Goal: Communication & Community: Participate in discussion

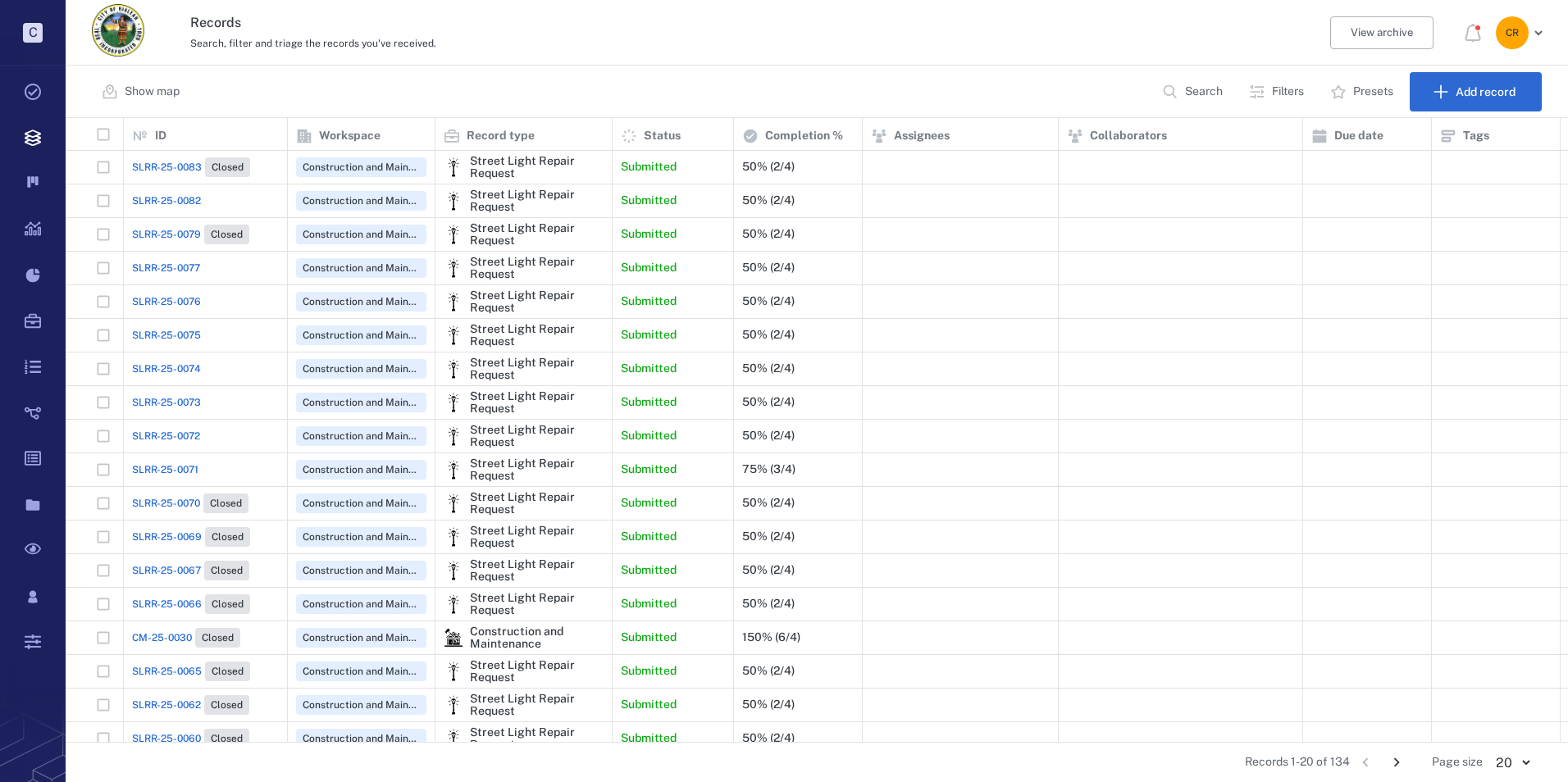
click at [187, 469] on span "SLRR-25-0071" at bounding box center [165, 469] width 66 height 15
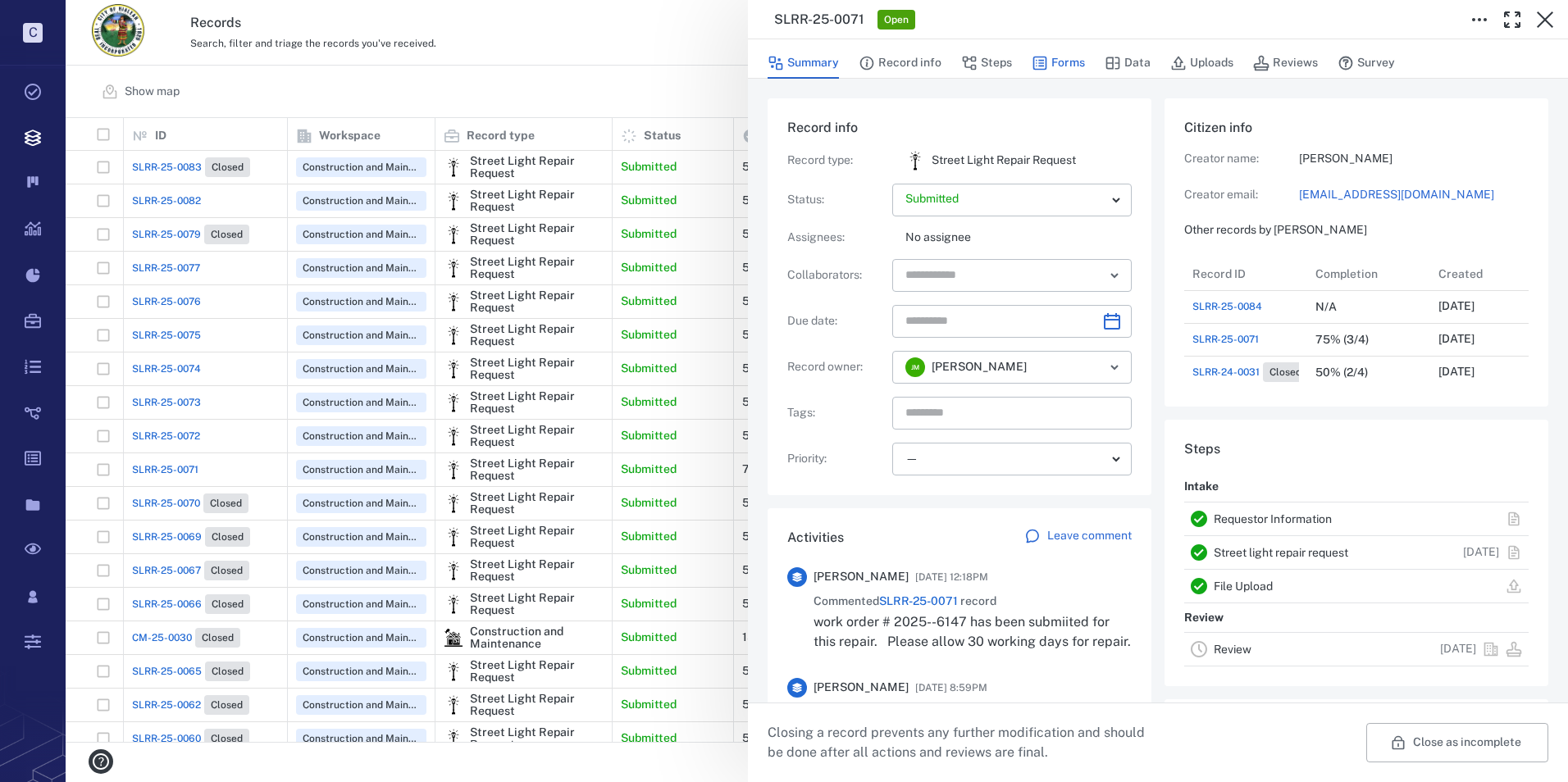
click at [1069, 60] on button "Forms" at bounding box center [1058, 63] width 53 height 31
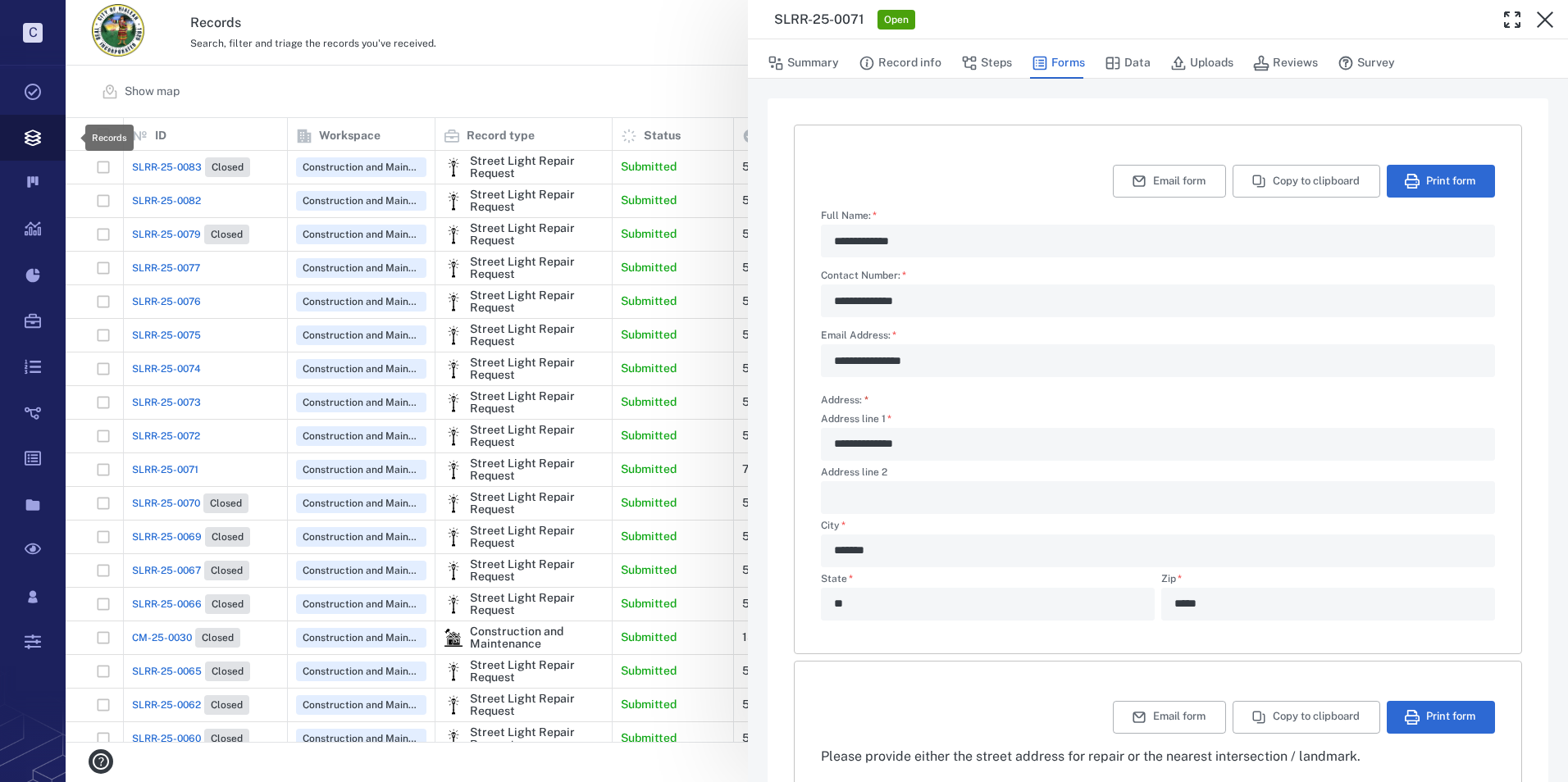
scroll to position [612, 1490]
click at [978, 67] on button "Steps" at bounding box center [986, 63] width 51 height 31
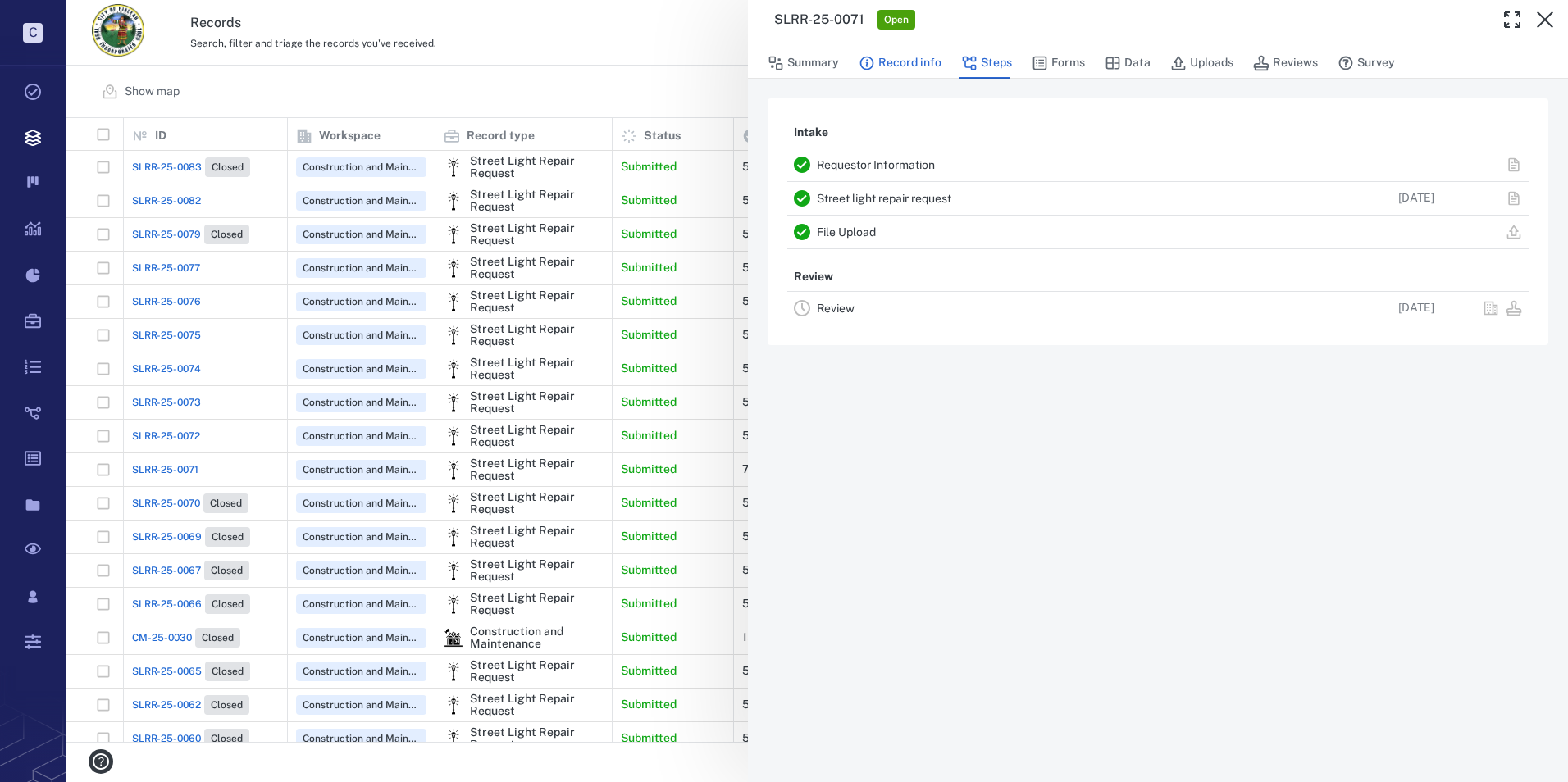
click at [921, 68] on button "Record info" at bounding box center [899, 63] width 83 height 31
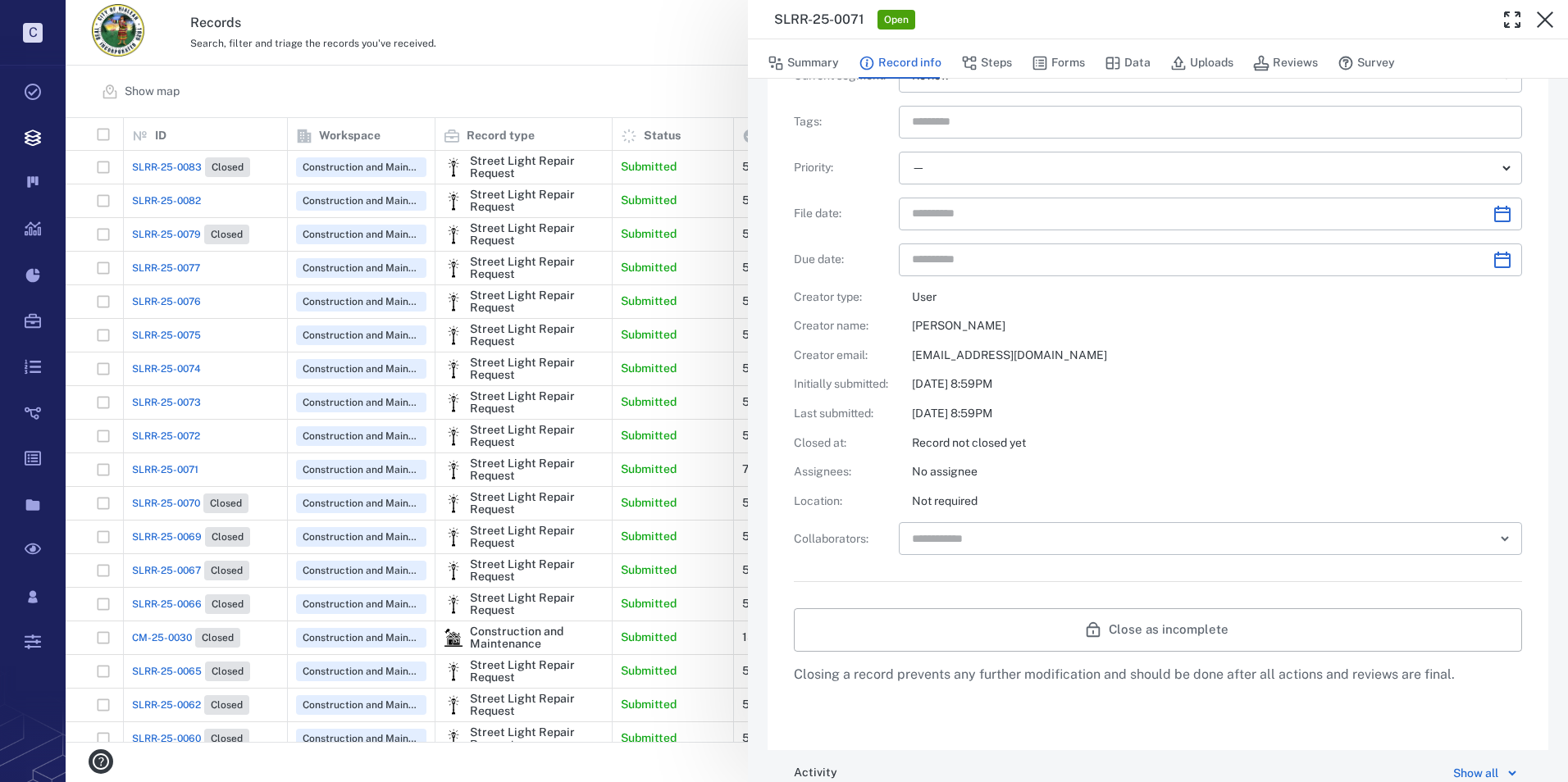
scroll to position [20, 0]
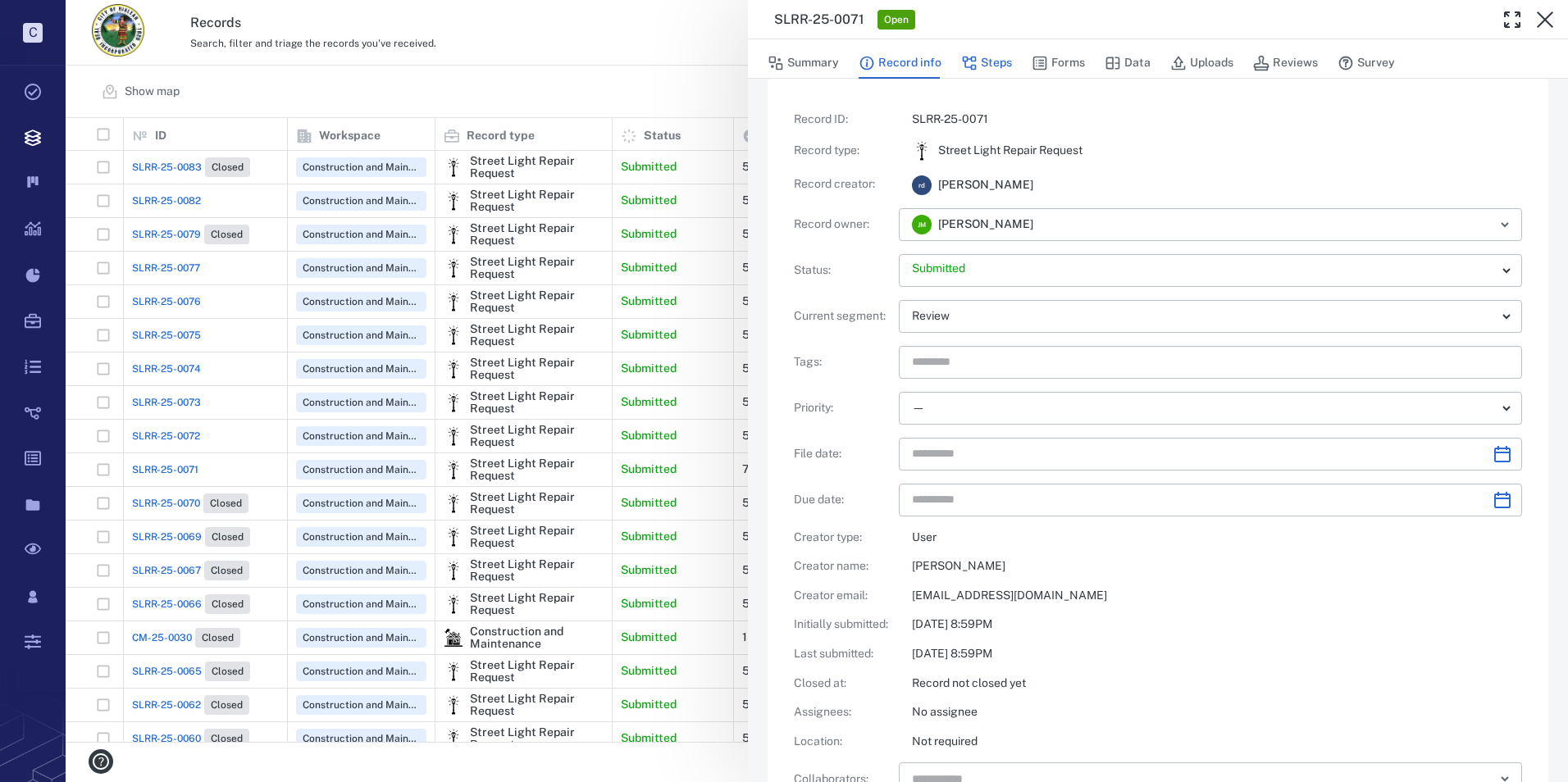
click at [979, 63] on button "Steps" at bounding box center [986, 63] width 51 height 31
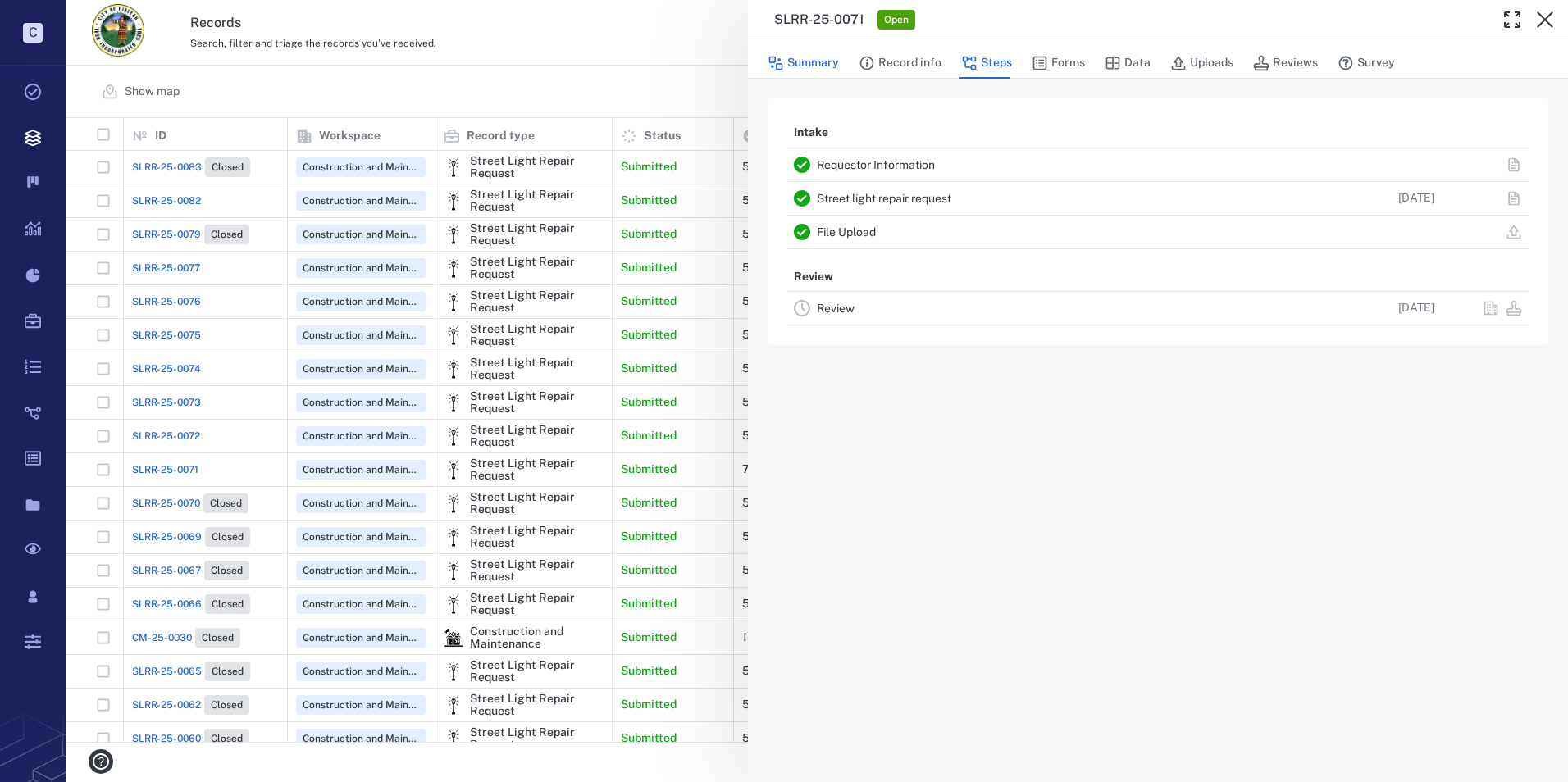
click at [829, 59] on button "Summary" at bounding box center [803, 63] width 72 height 31
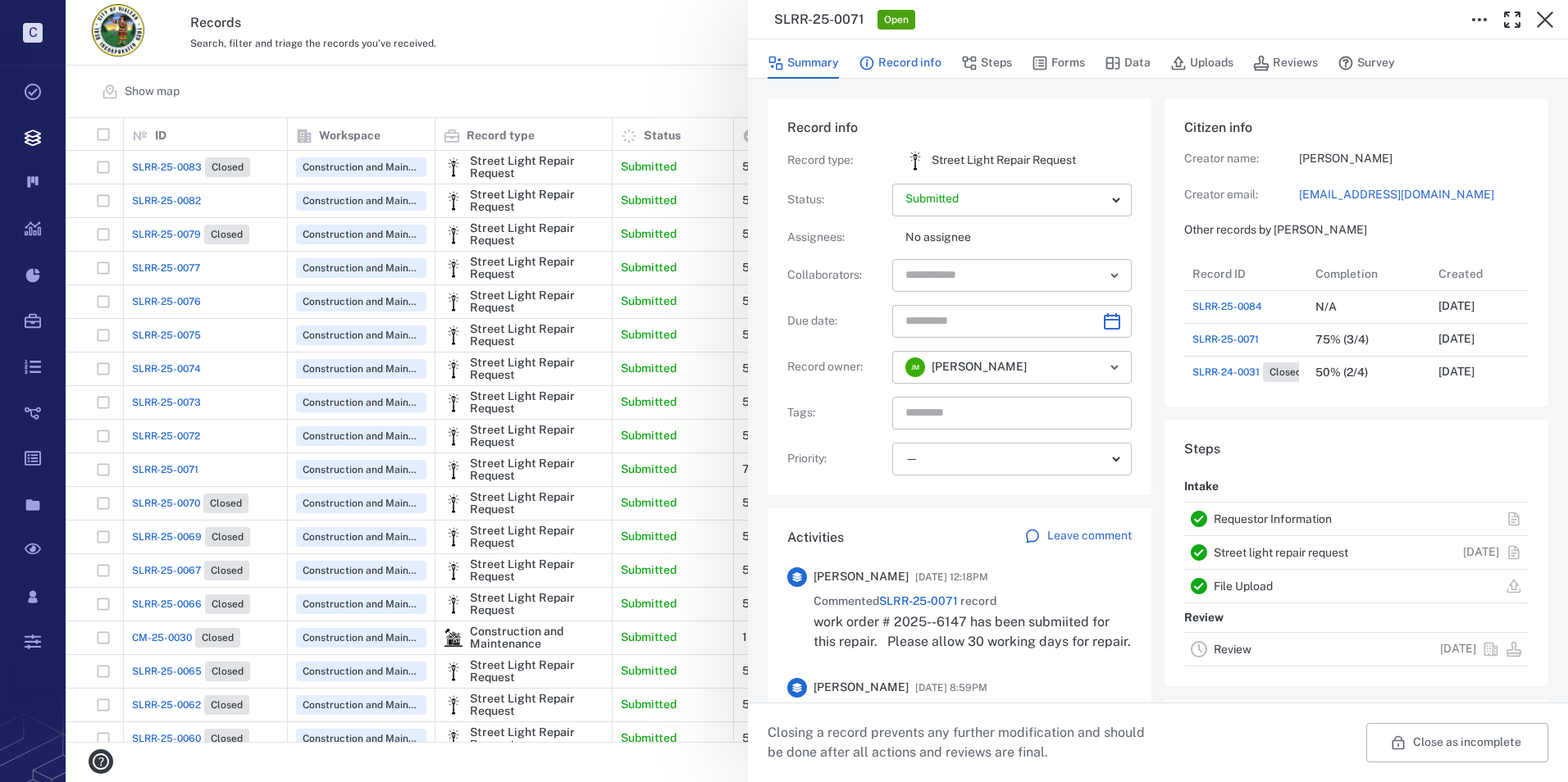
click at [917, 65] on button "Record info" at bounding box center [899, 63] width 83 height 31
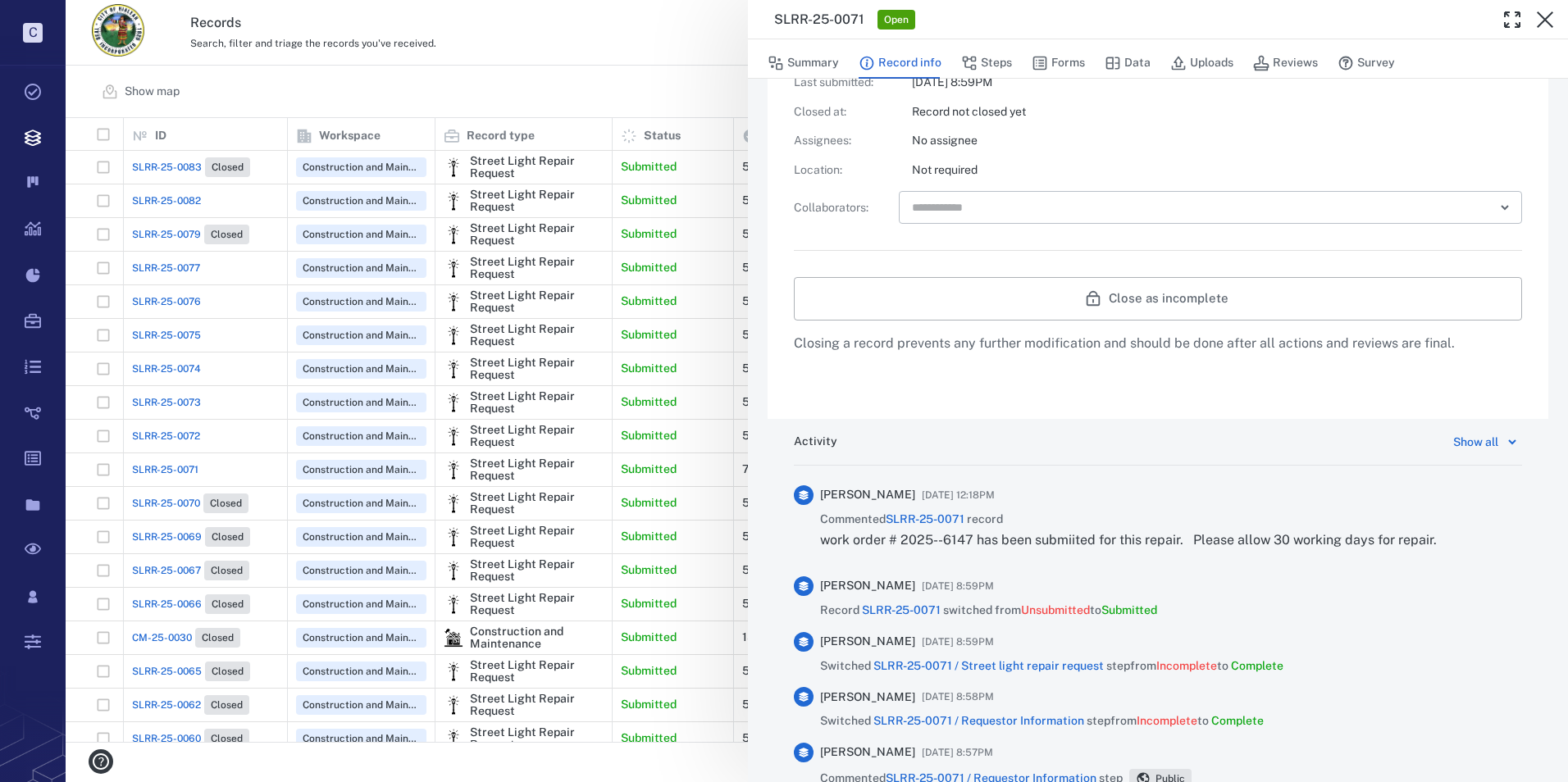
scroll to position [430, 0]
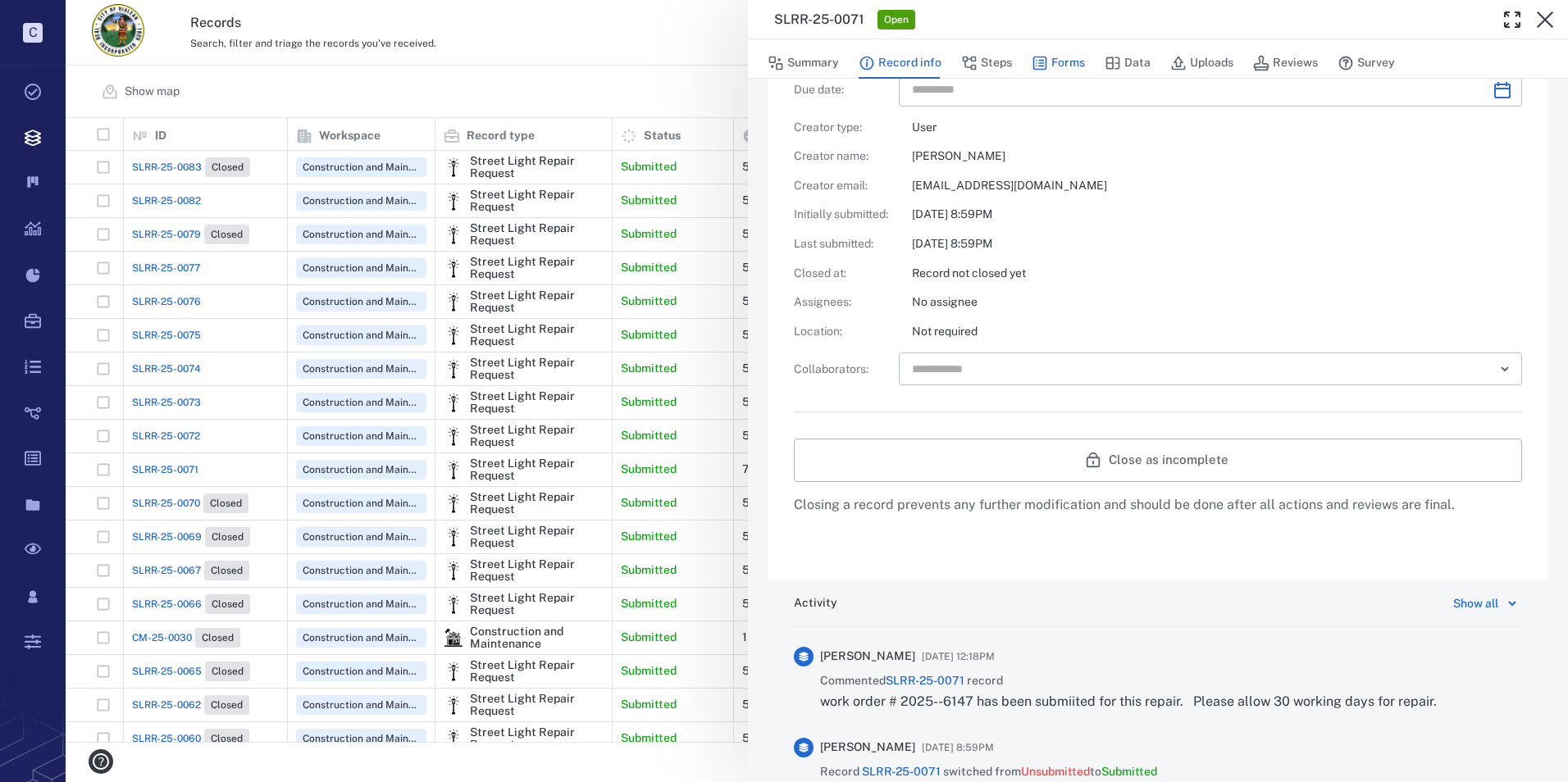
click at [1049, 70] on button "Forms" at bounding box center [1058, 63] width 53 height 31
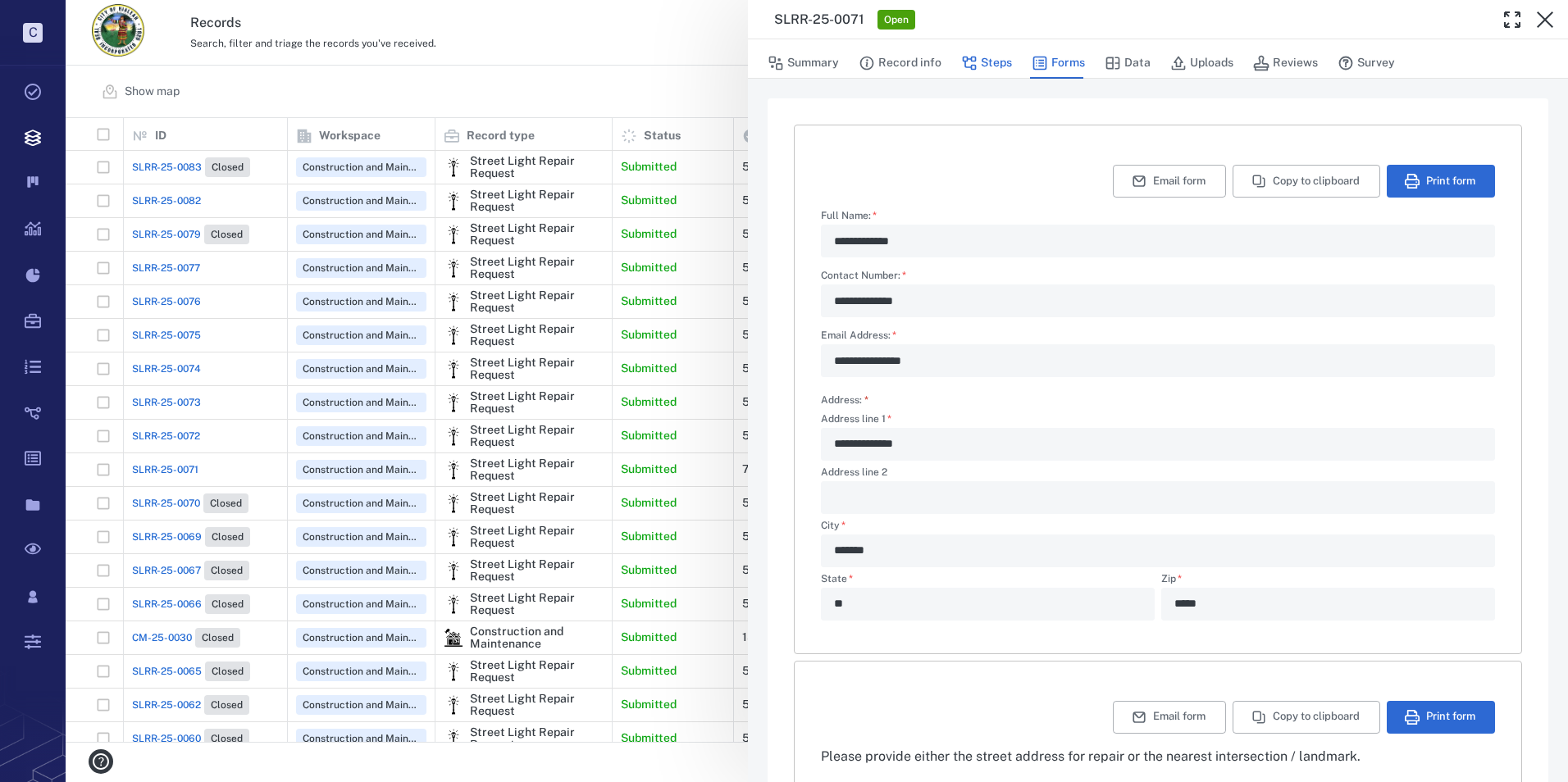
click at [984, 59] on button "Steps" at bounding box center [986, 63] width 51 height 31
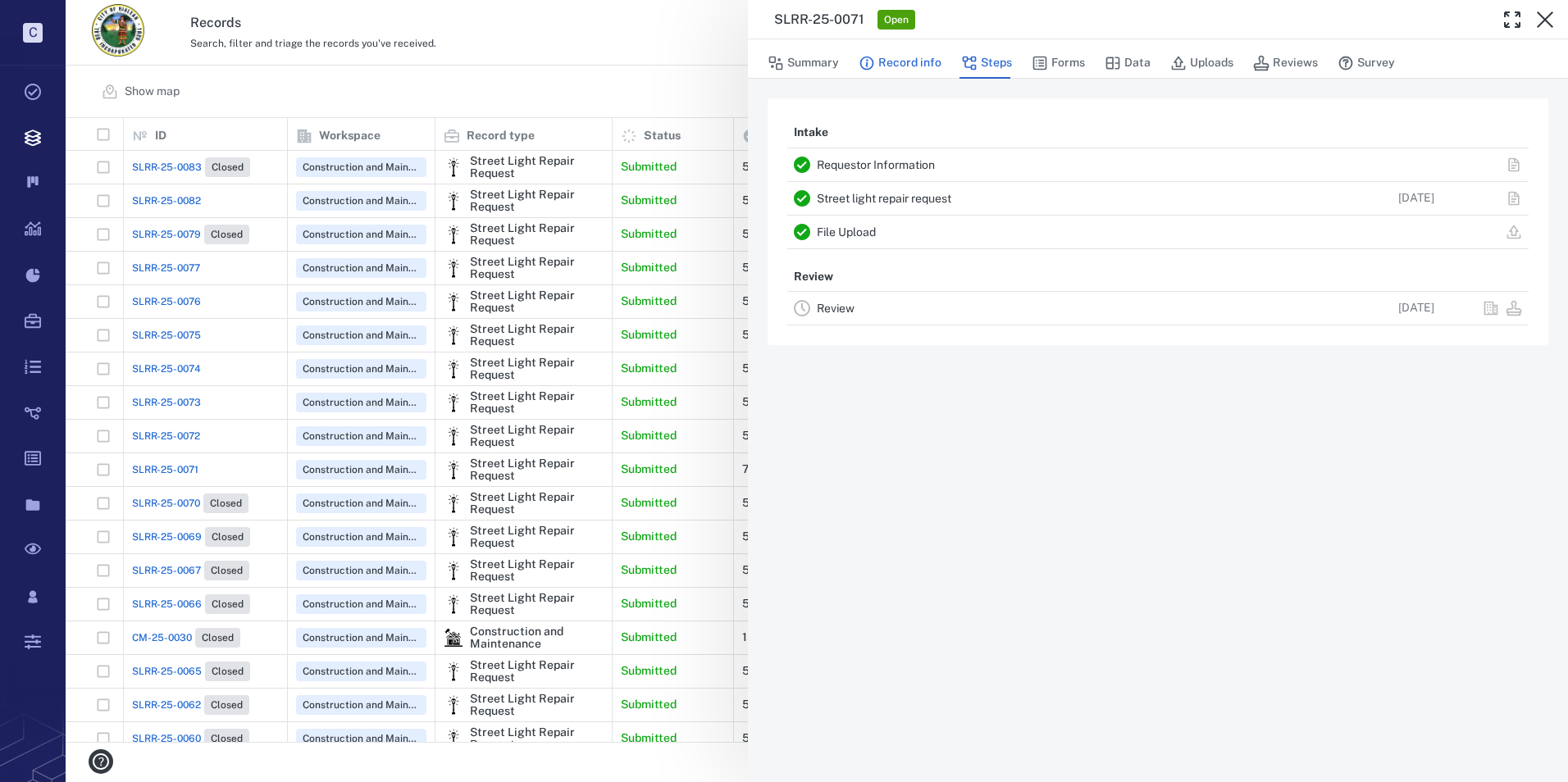
click at [915, 54] on button "Record info" at bounding box center [899, 63] width 83 height 31
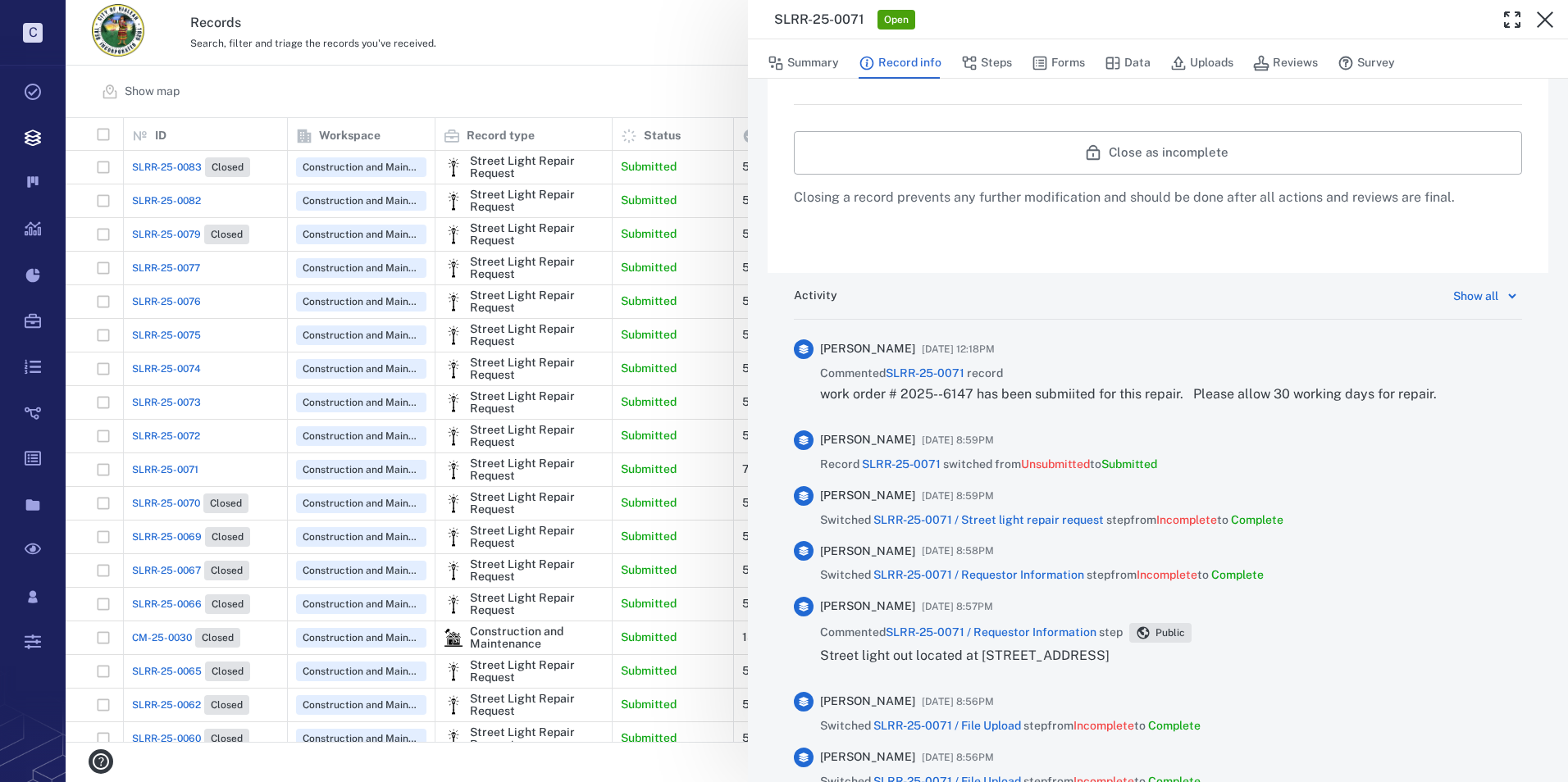
scroll to position [737, 0]
click at [1502, 298] on icon at bounding box center [1512, 294] width 20 height 20
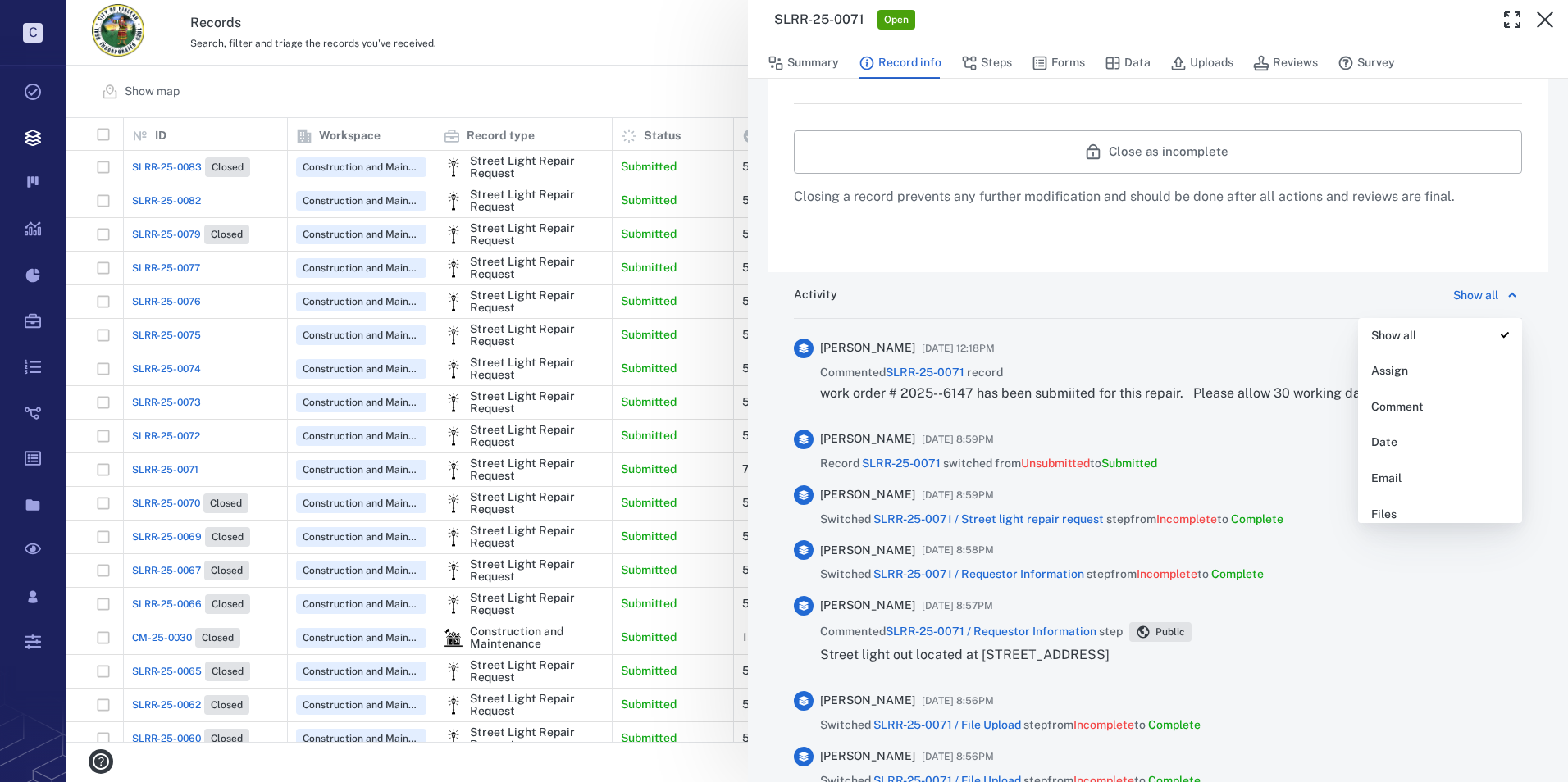
click at [1221, 286] on div "Activity Show all Show all Assign Comment Date Email Files Phase Priority Revie…" at bounding box center [1157, 294] width 728 height 20
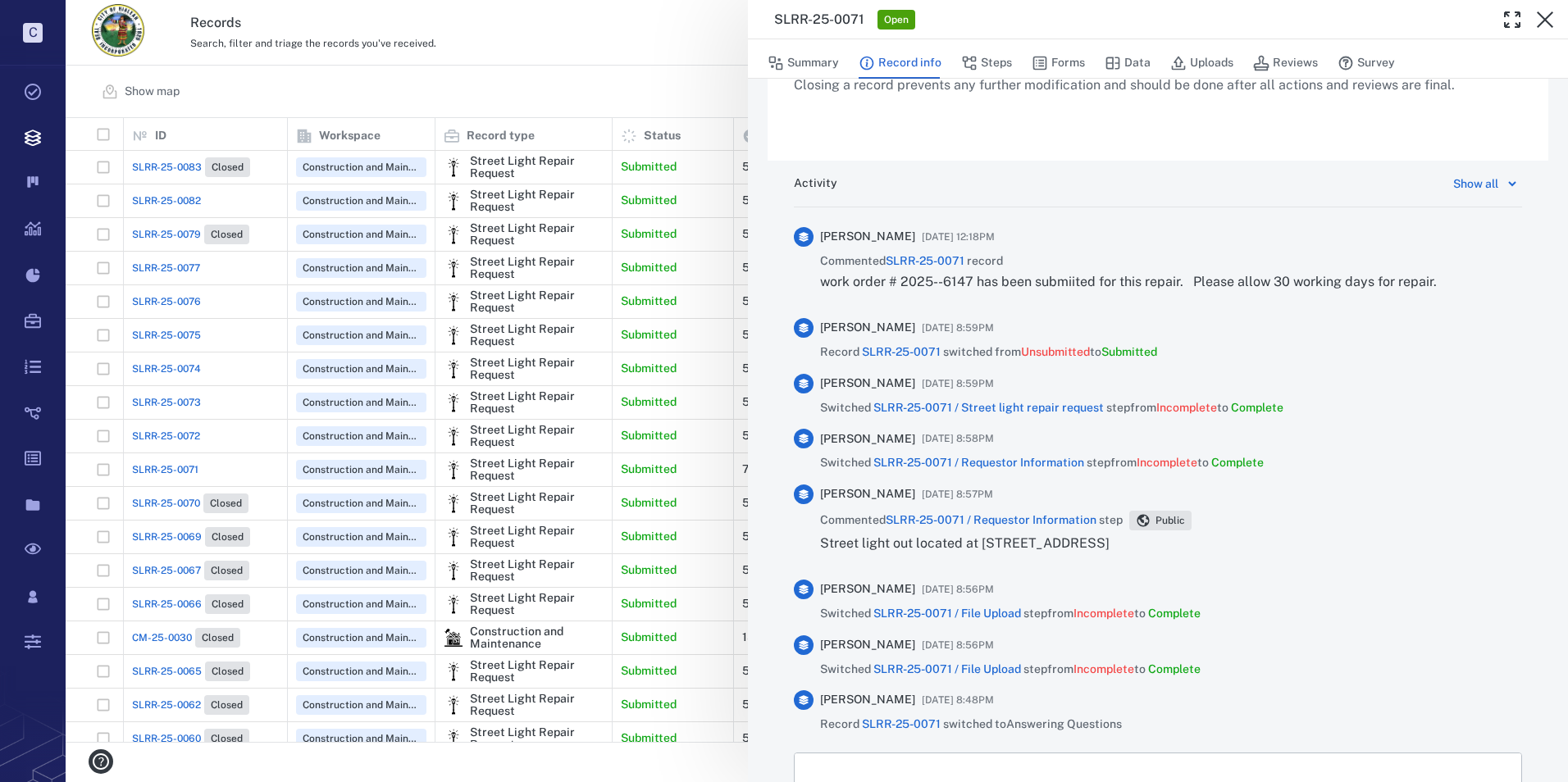
scroll to position [1003, 0]
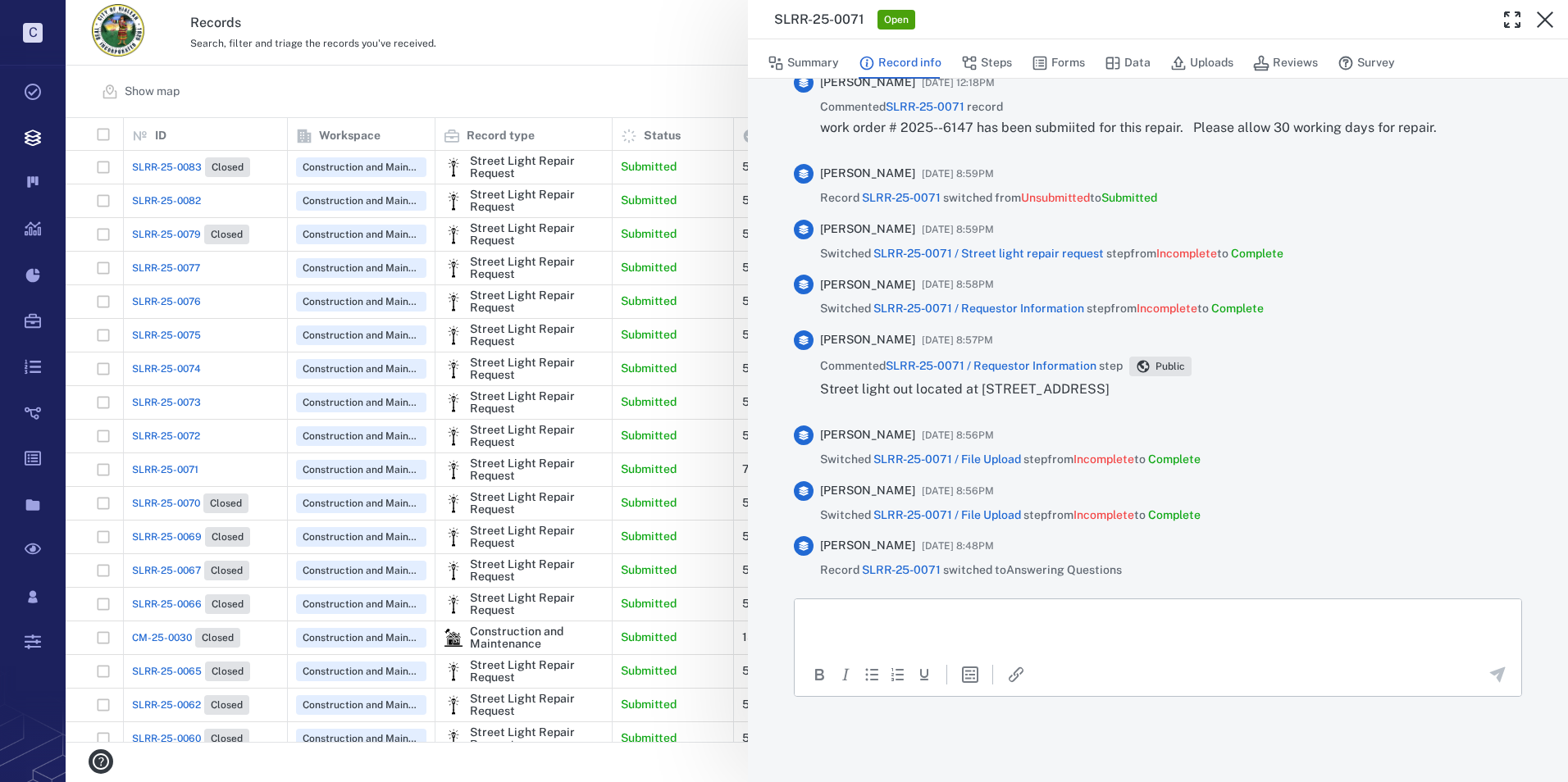
click at [949, 640] on html at bounding box center [1157, 619] width 726 height 41
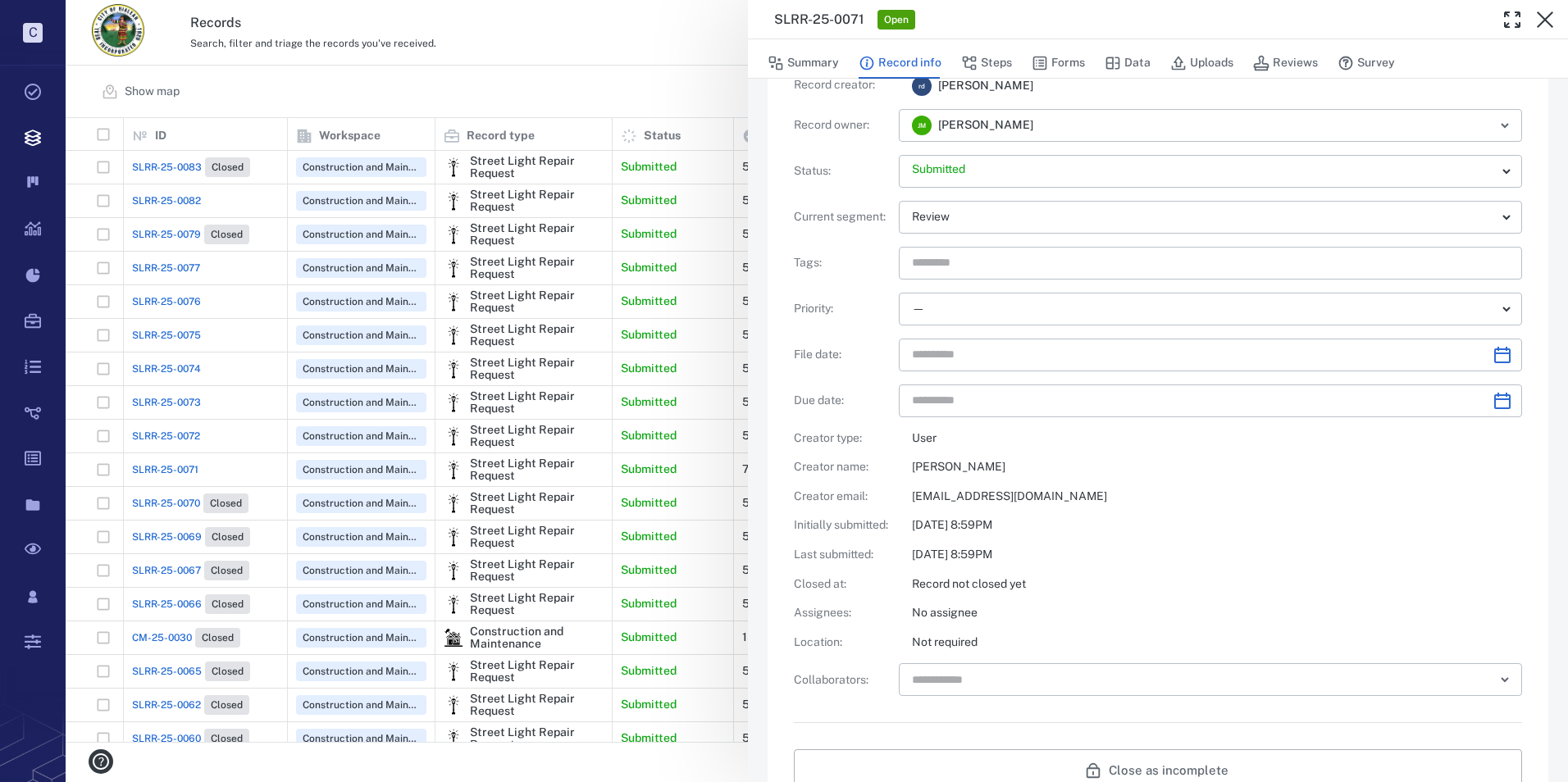
scroll to position [0, 0]
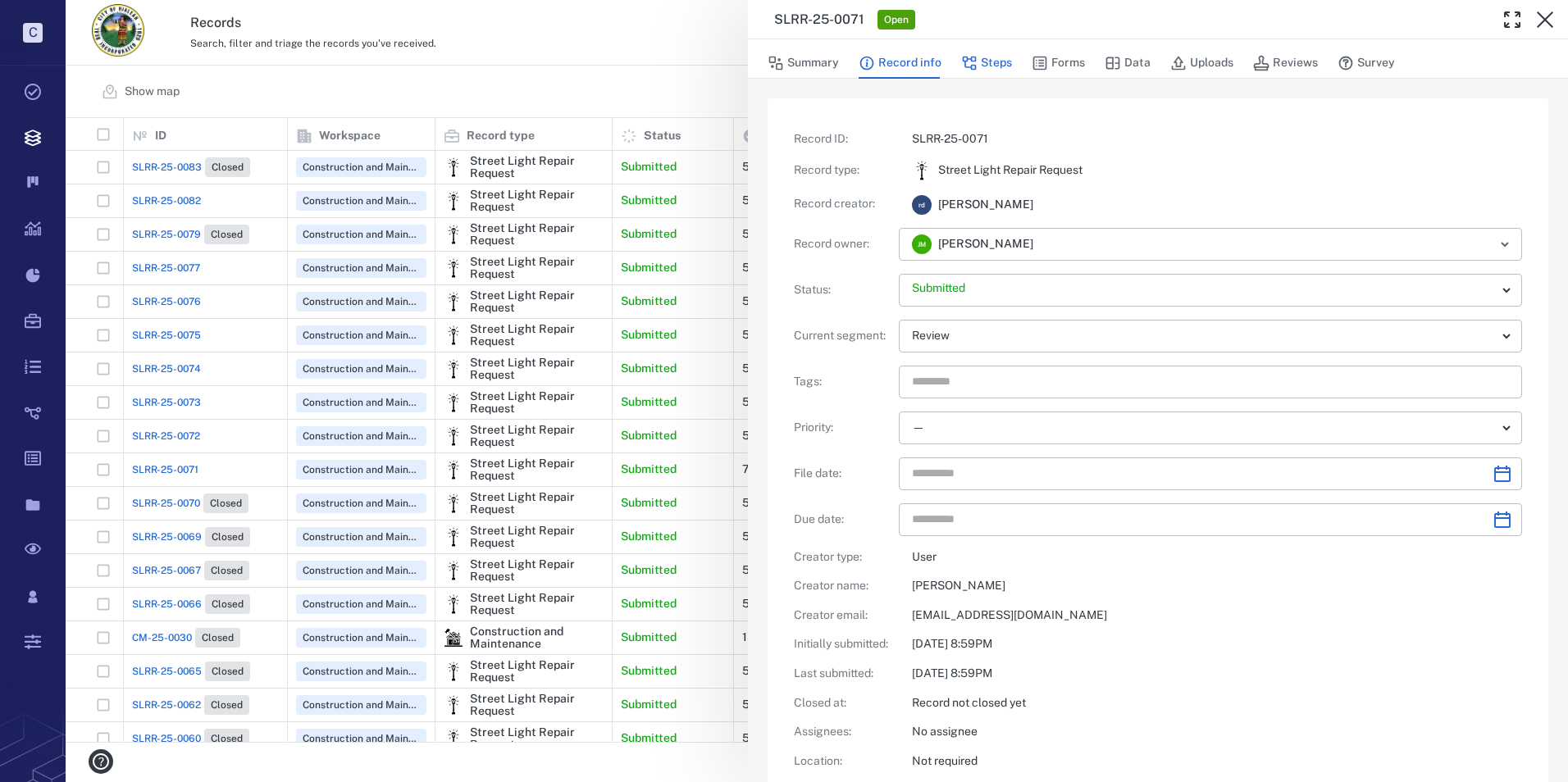
click at [974, 57] on icon "button" at bounding box center [969, 64] width 14 height 14
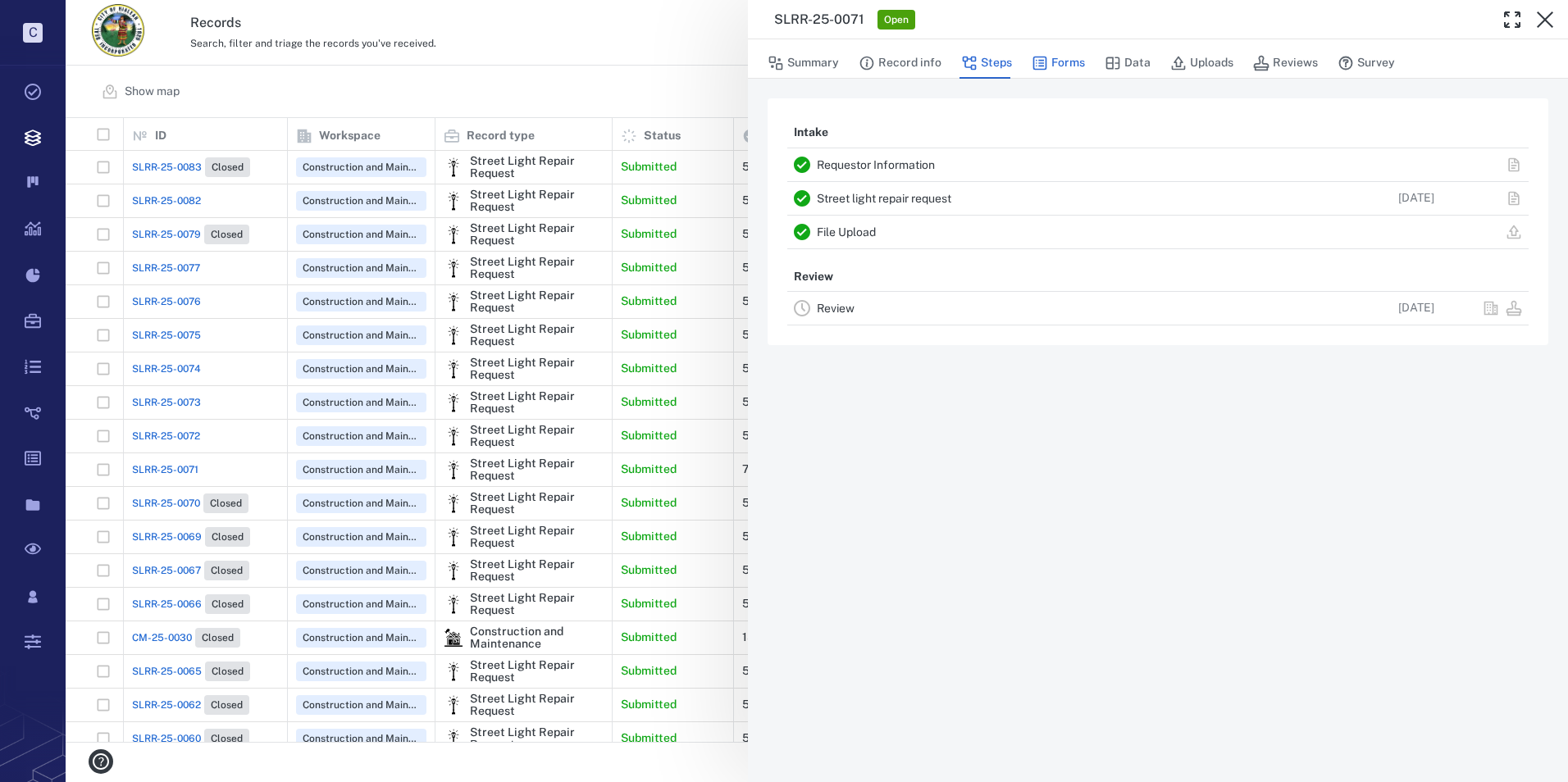
click at [1074, 69] on button "Forms" at bounding box center [1058, 63] width 53 height 31
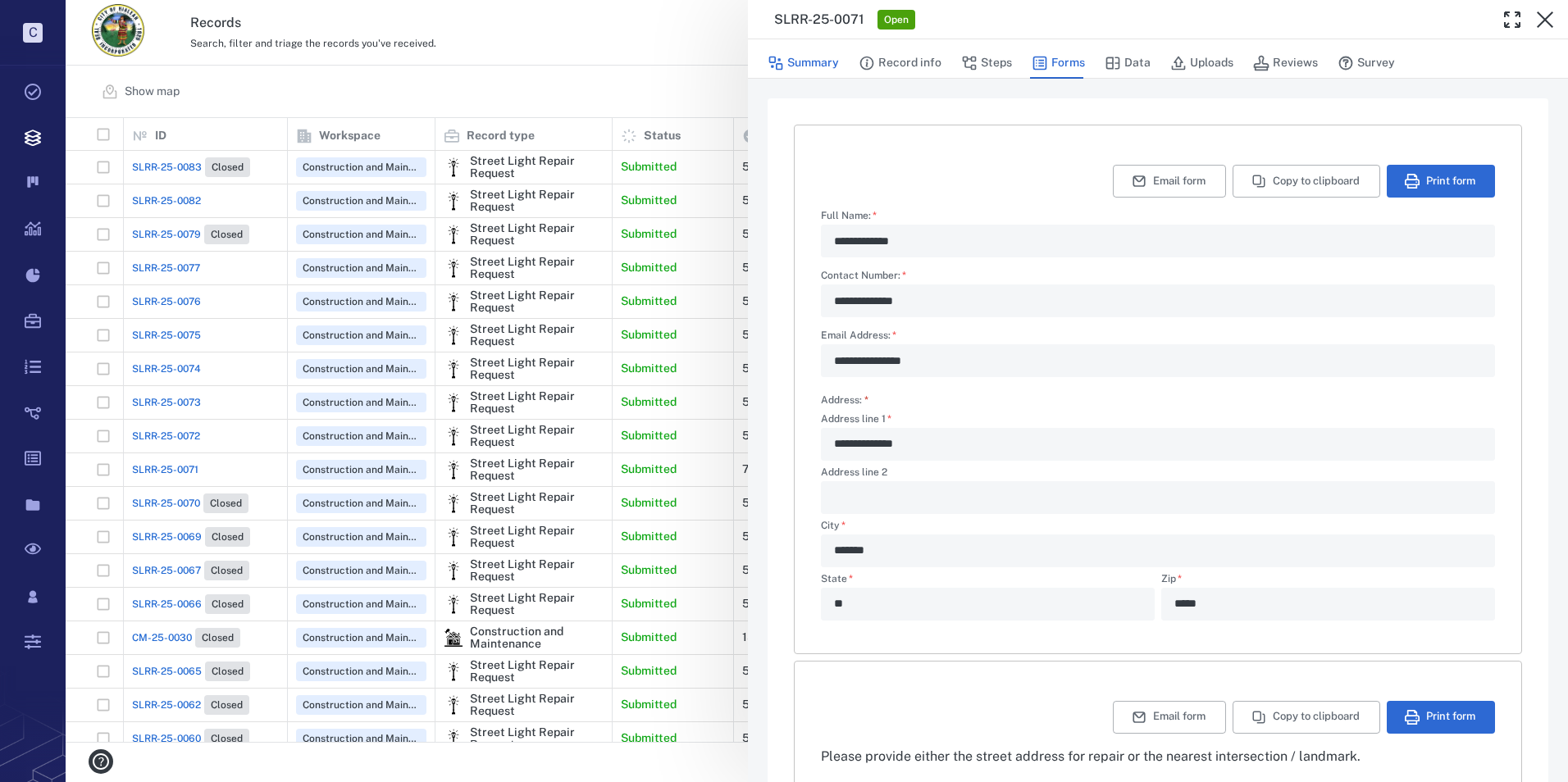
click at [825, 61] on button "Summary" at bounding box center [803, 63] width 72 height 31
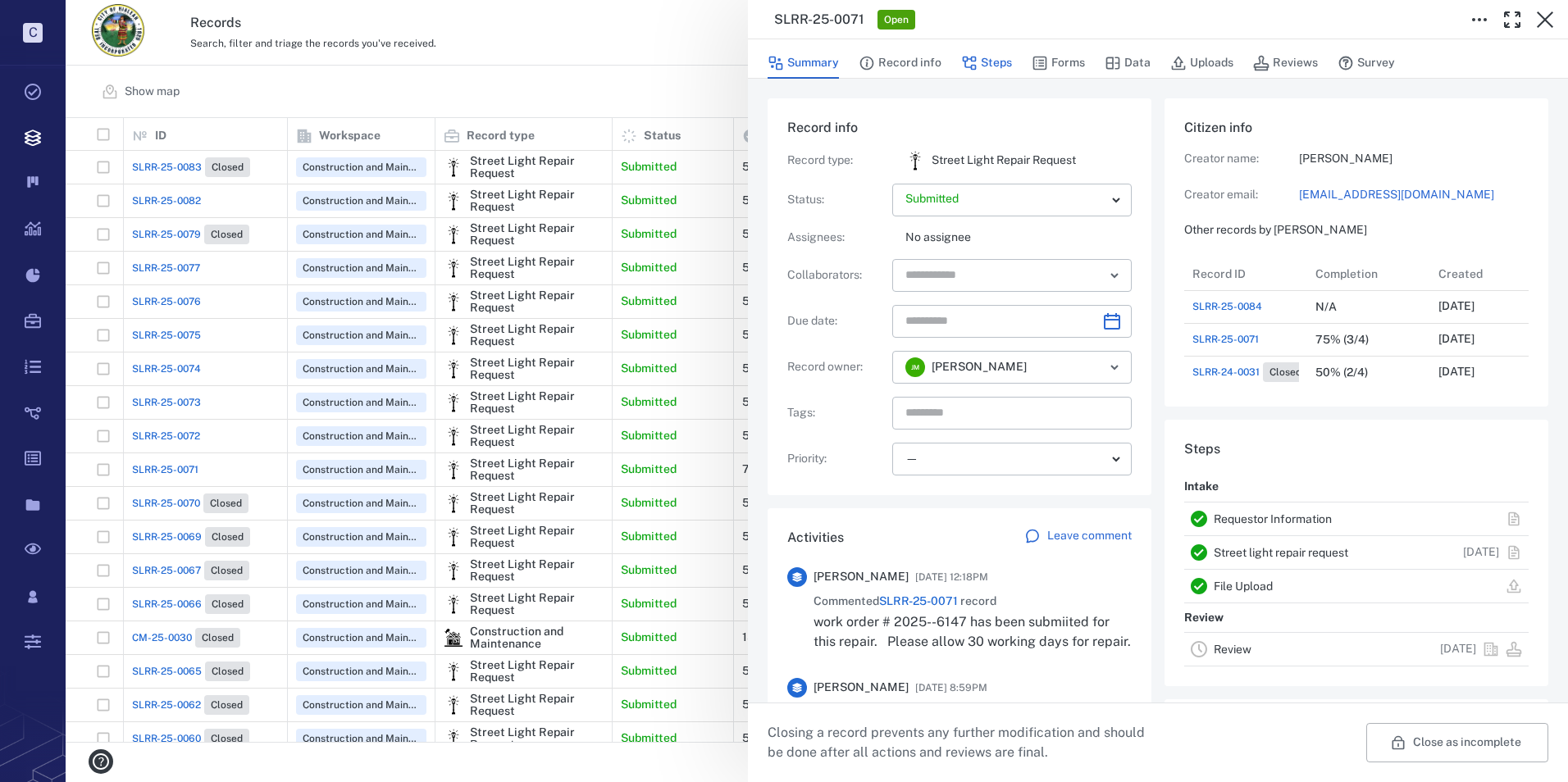
click at [974, 64] on icon "button" at bounding box center [968, 63] width 17 height 17
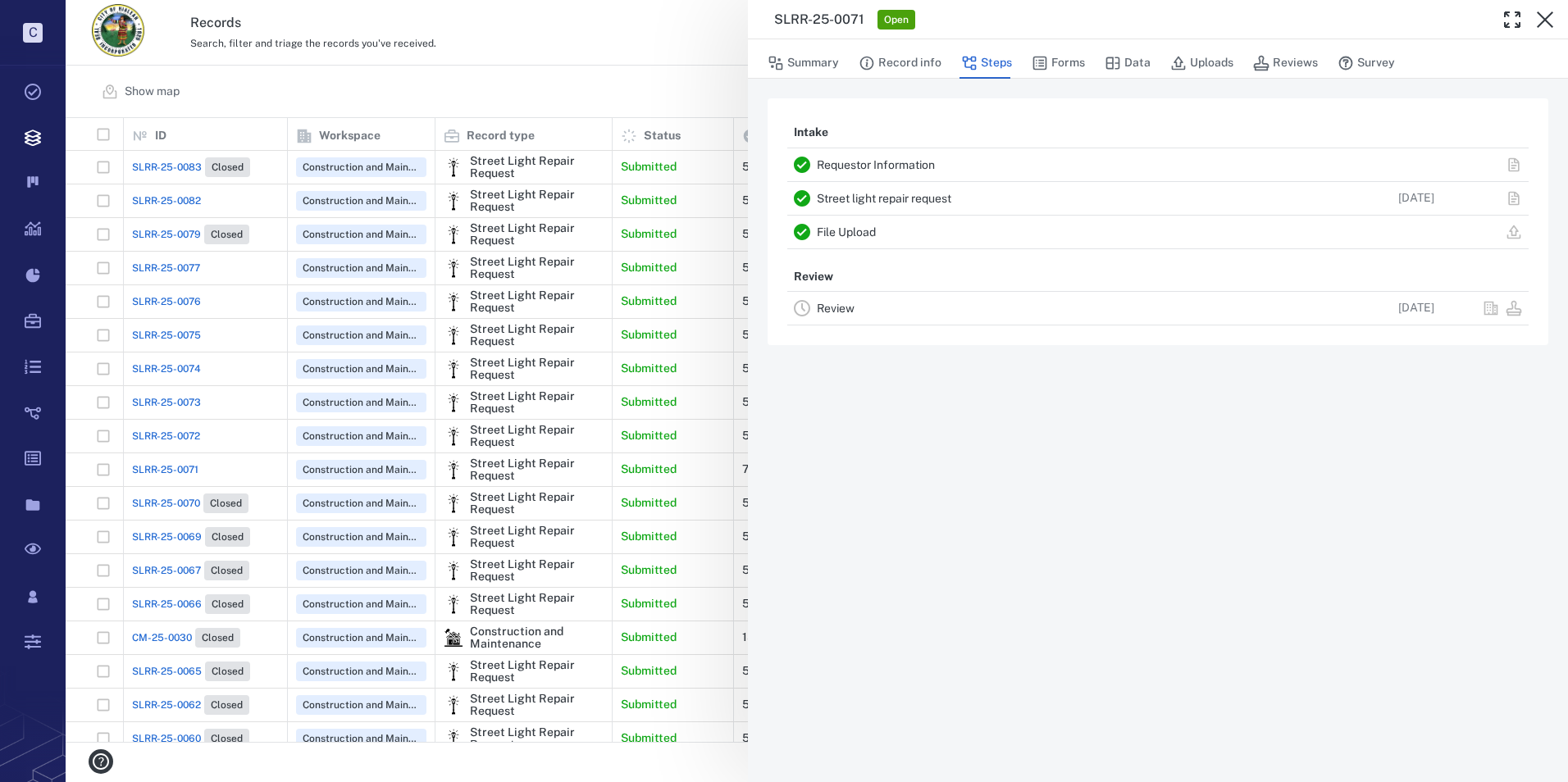
click at [821, 304] on link "Review" at bounding box center [835, 308] width 38 height 13
click at [922, 58] on button "Record info" at bounding box center [899, 63] width 83 height 31
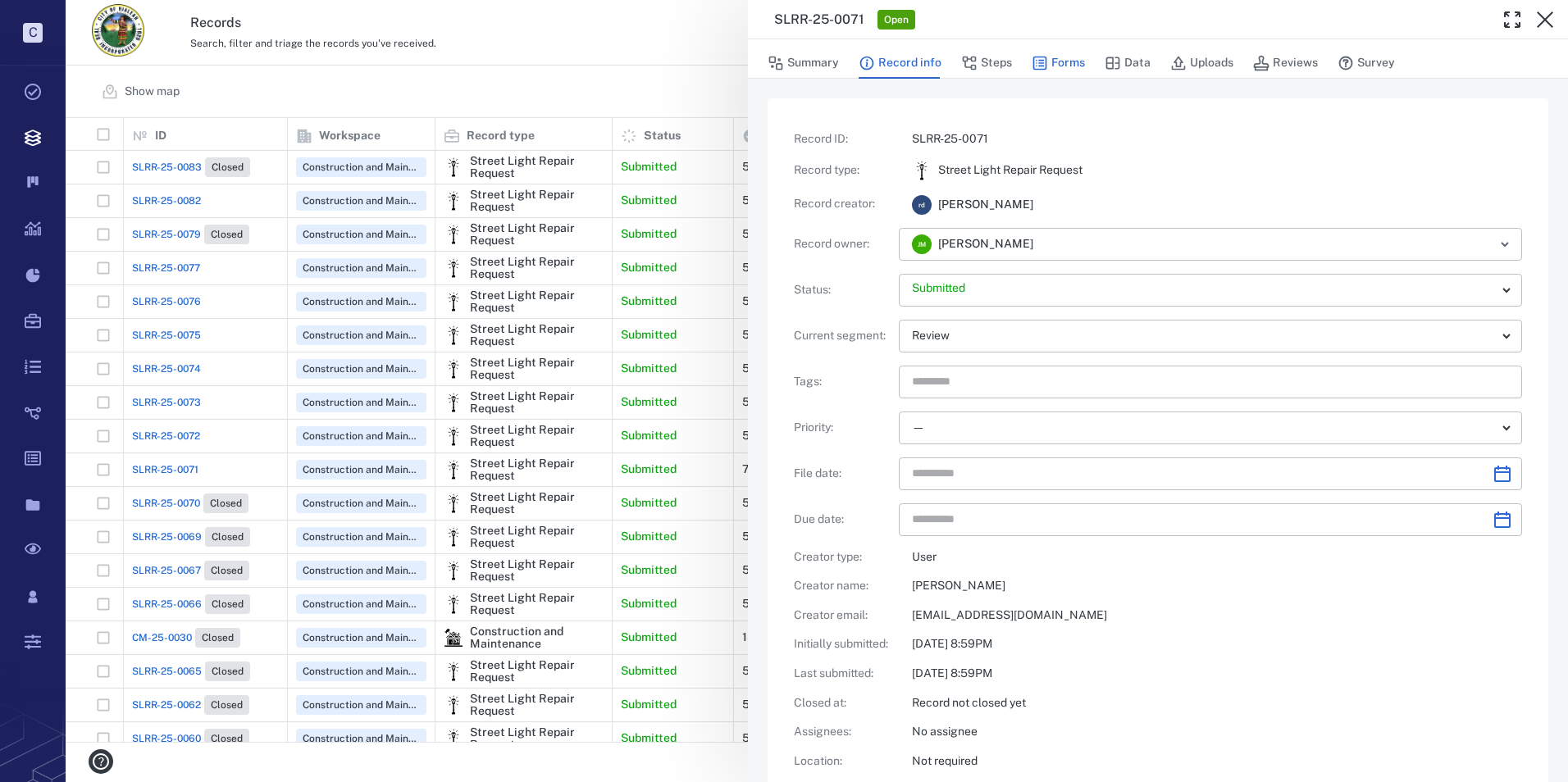
click at [1079, 58] on button "Forms" at bounding box center [1058, 63] width 53 height 31
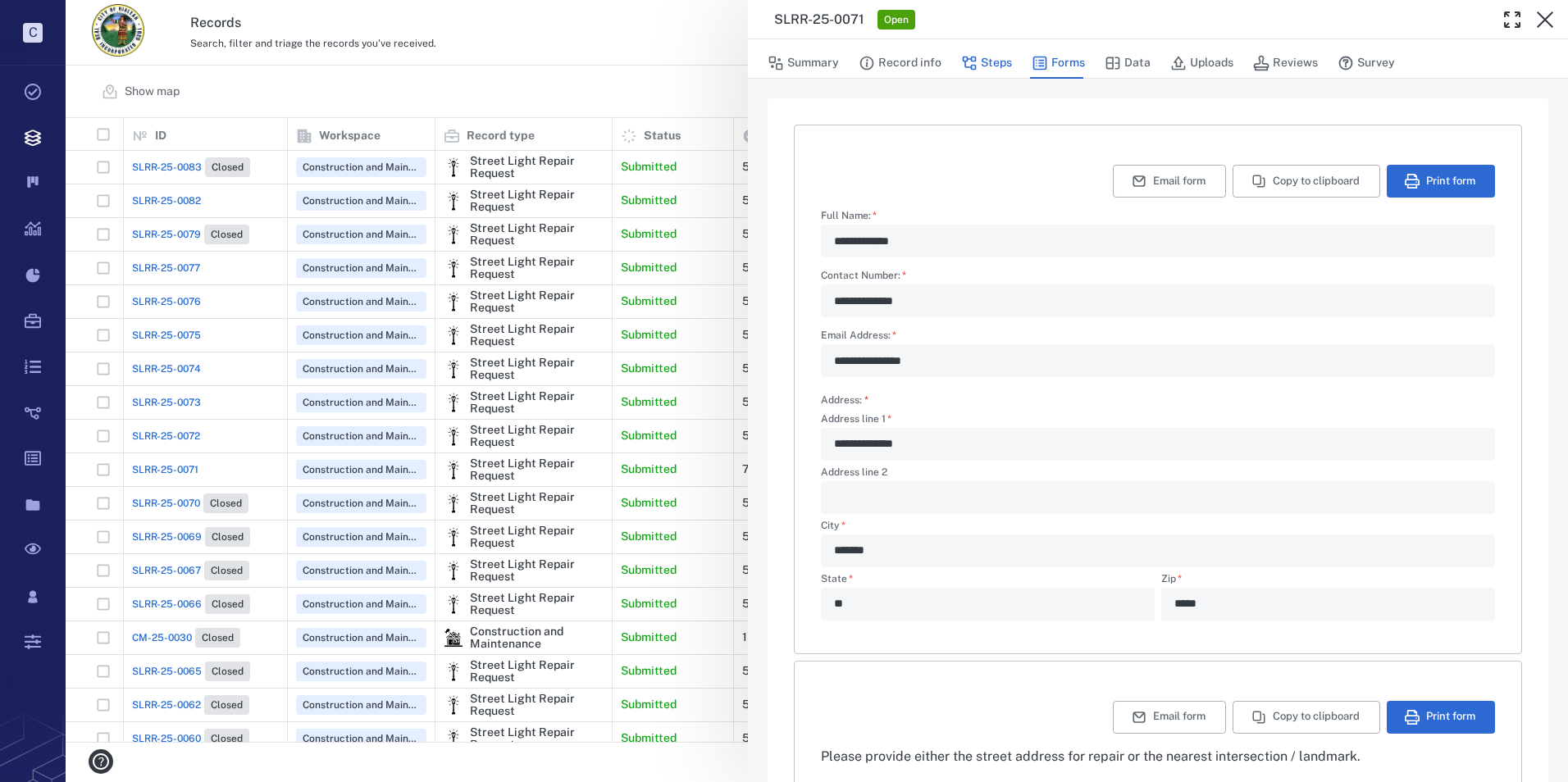
click at [1009, 51] on button "Steps" at bounding box center [986, 63] width 51 height 31
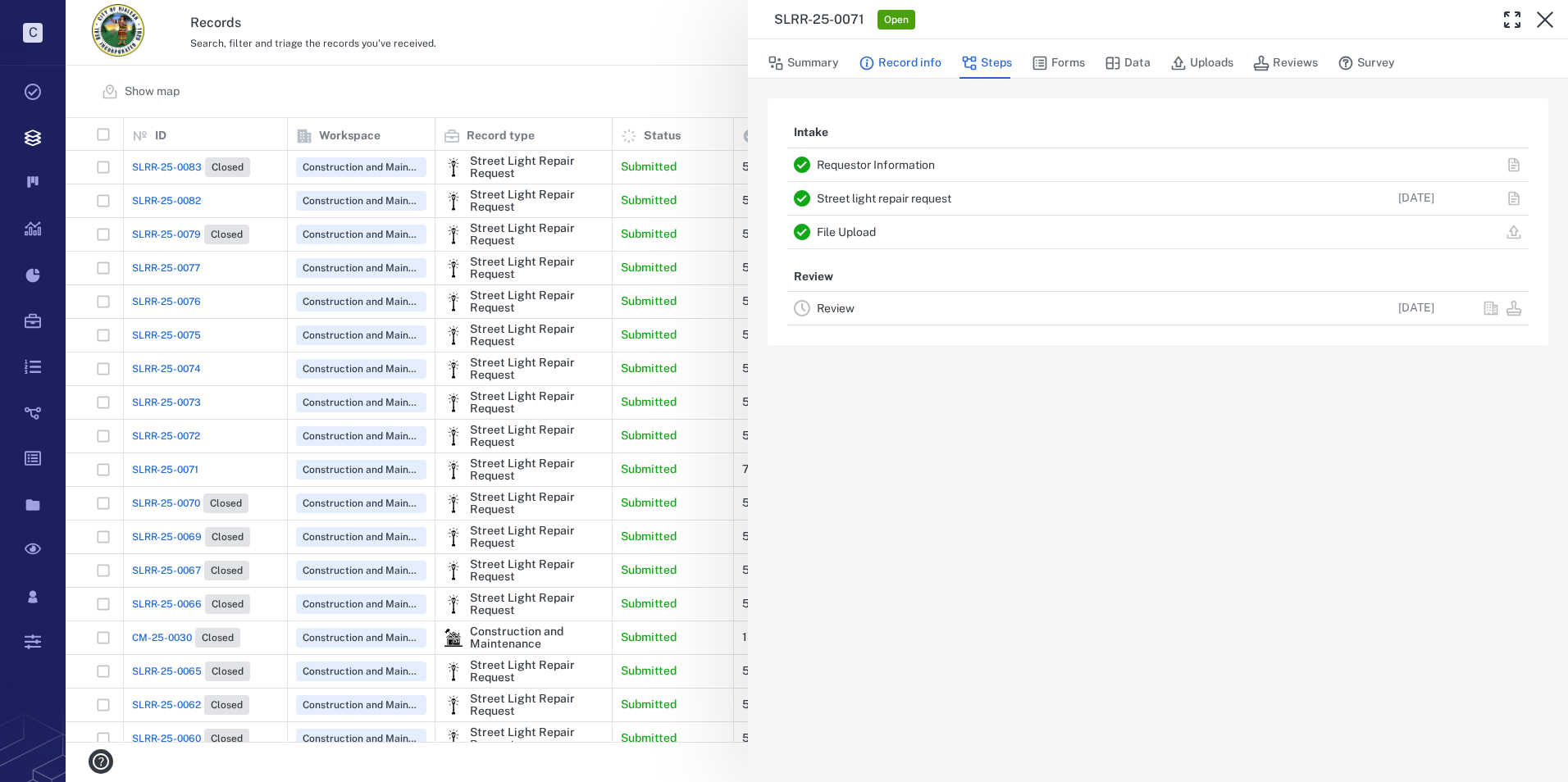
click at [926, 65] on button "Record info" at bounding box center [899, 63] width 83 height 31
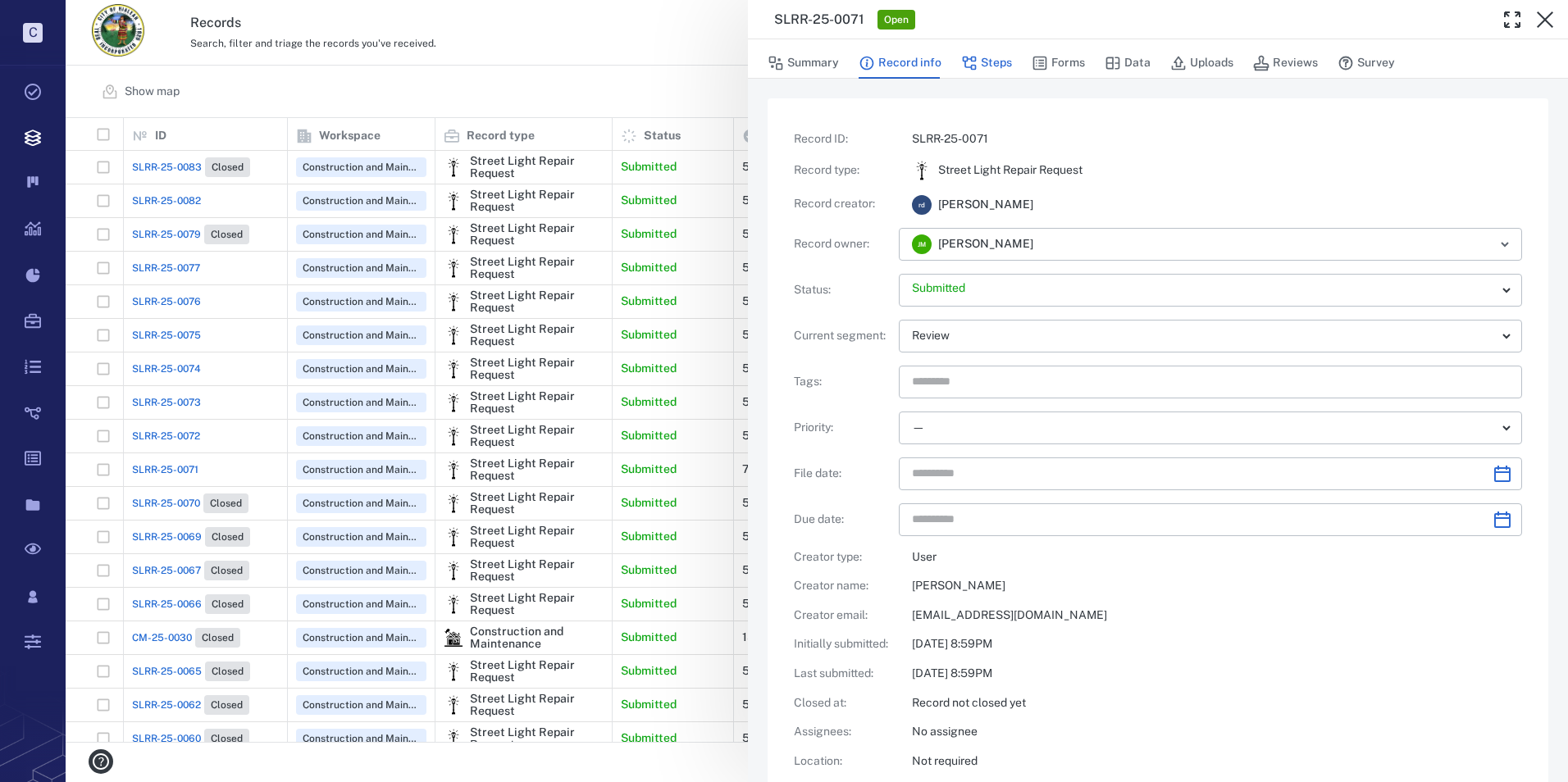
click at [993, 67] on button "Steps" at bounding box center [986, 63] width 51 height 31
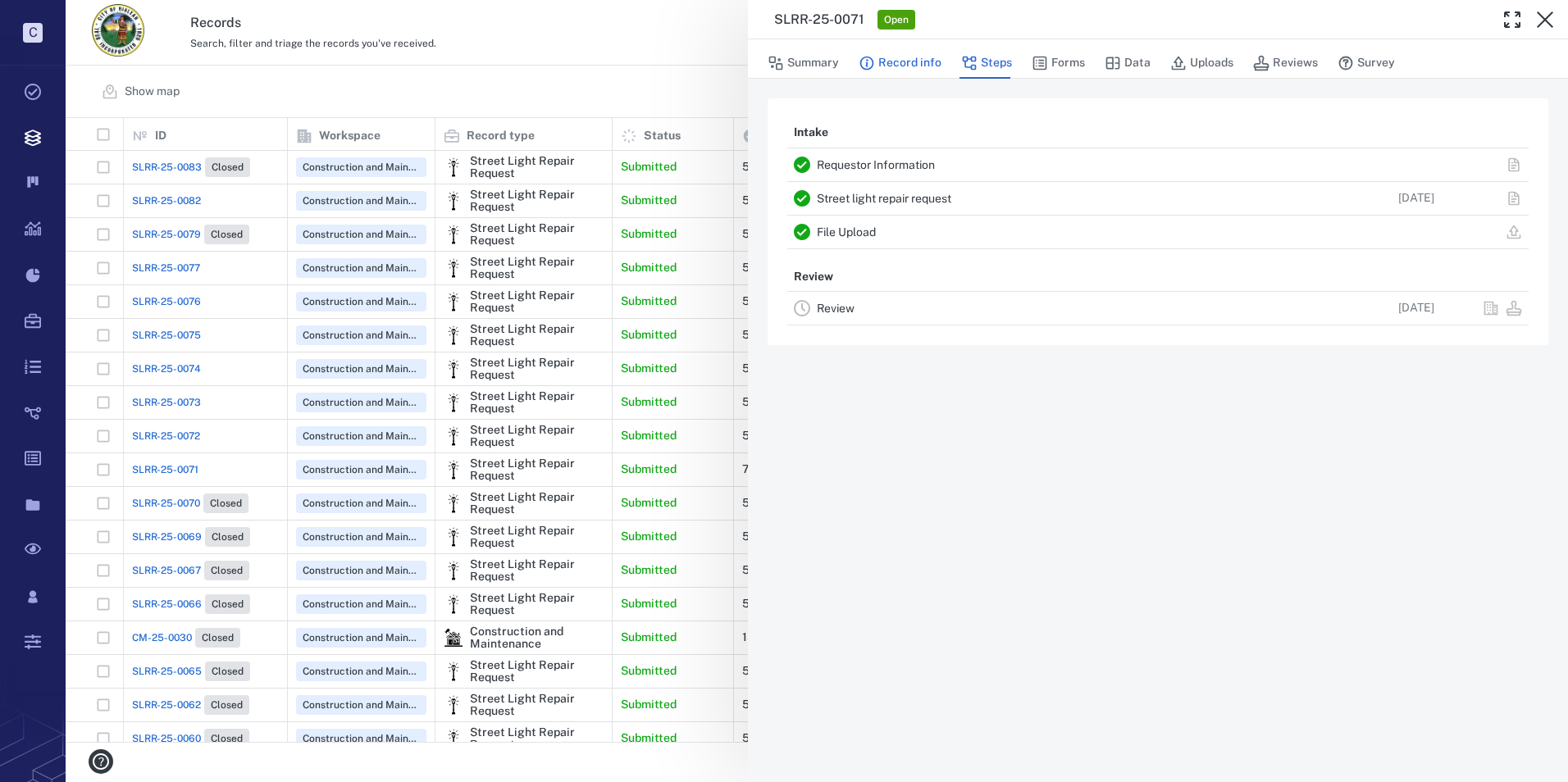
click at [933, 65] on button "Record info" at bounding box center [899, 63] width 83 height 31
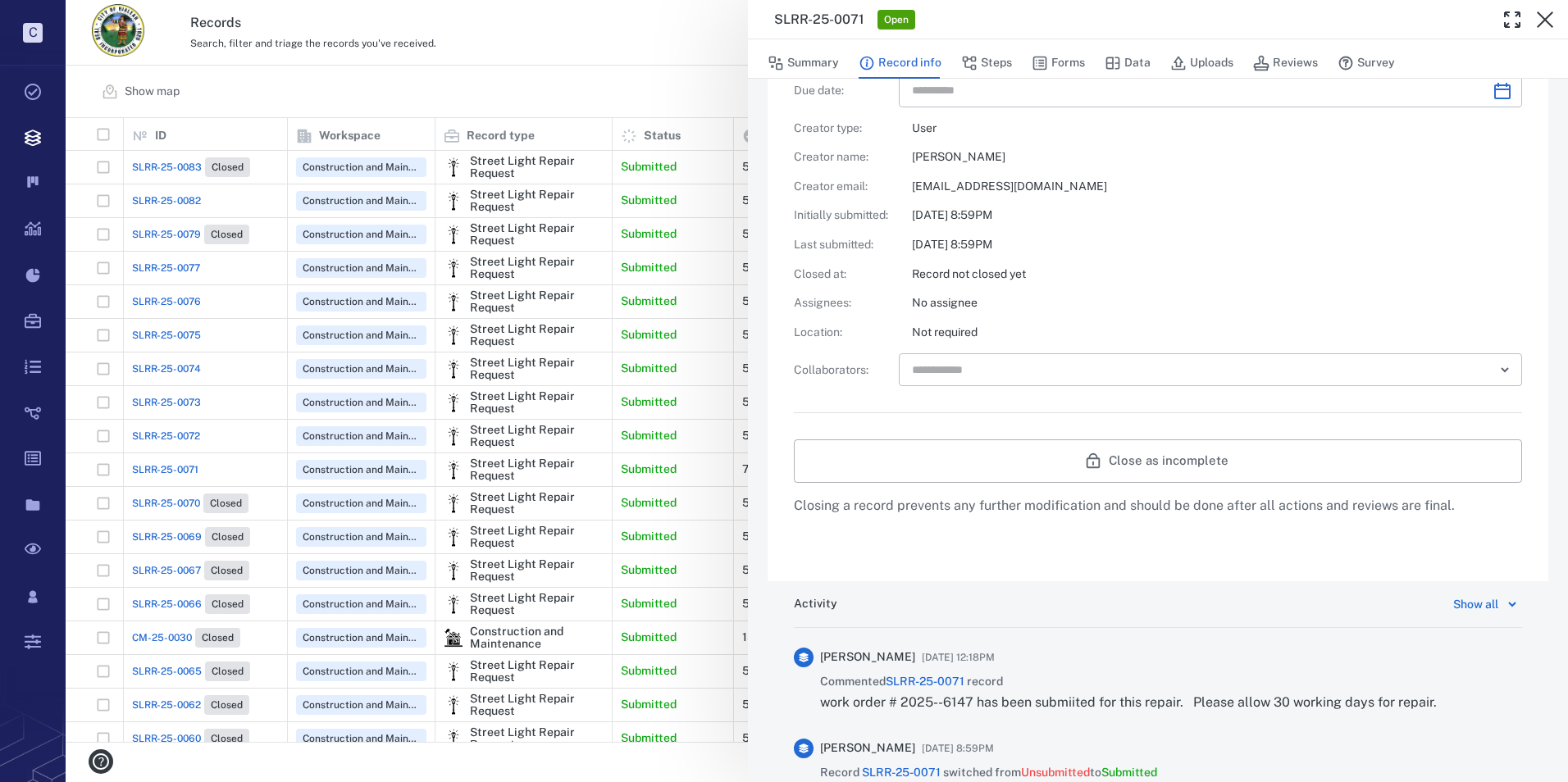
scroll to position [101, 0]
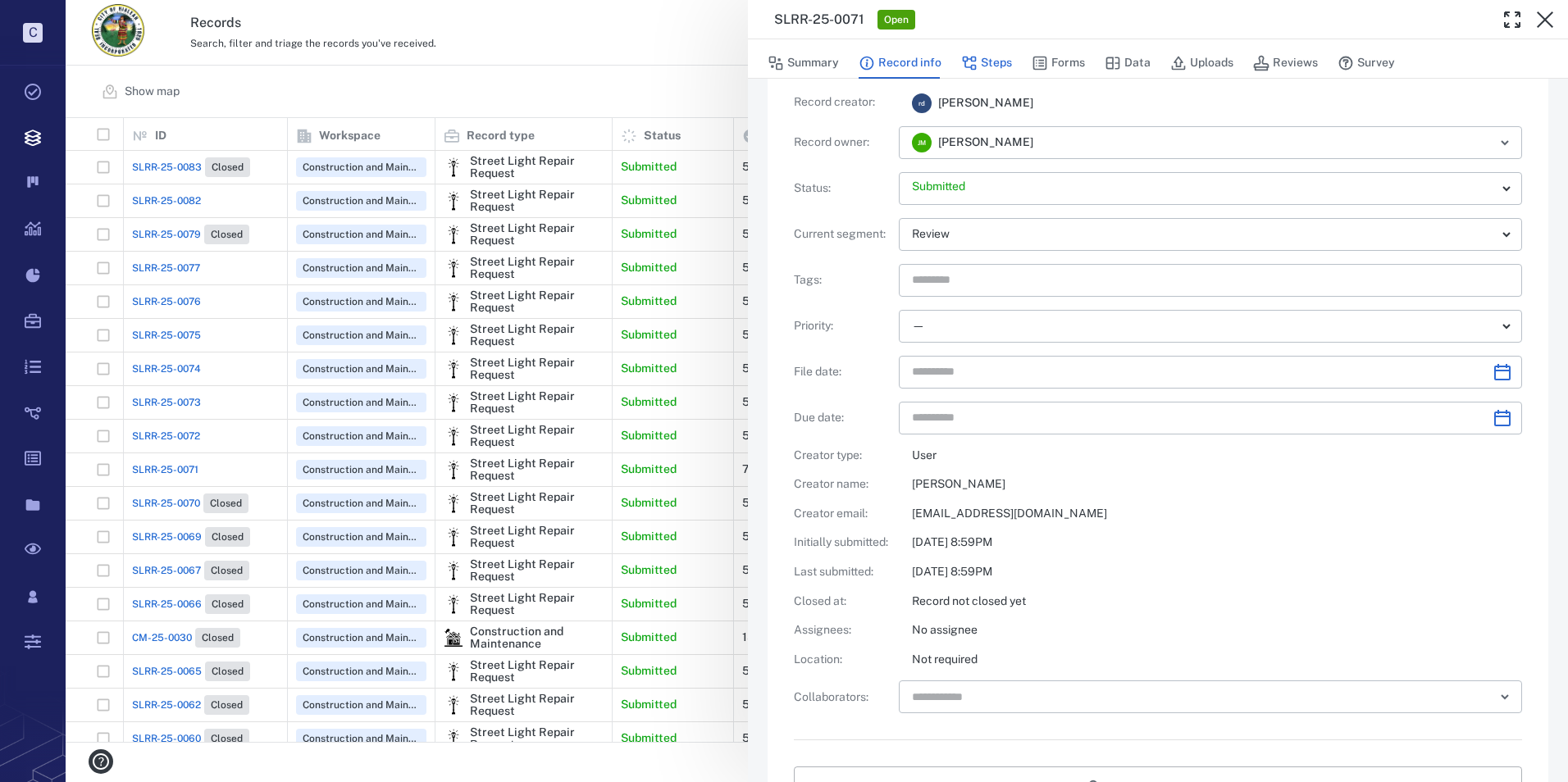
click at [993, 60] on button "Steps" at bounding box center [986, 63] width 51 height 31
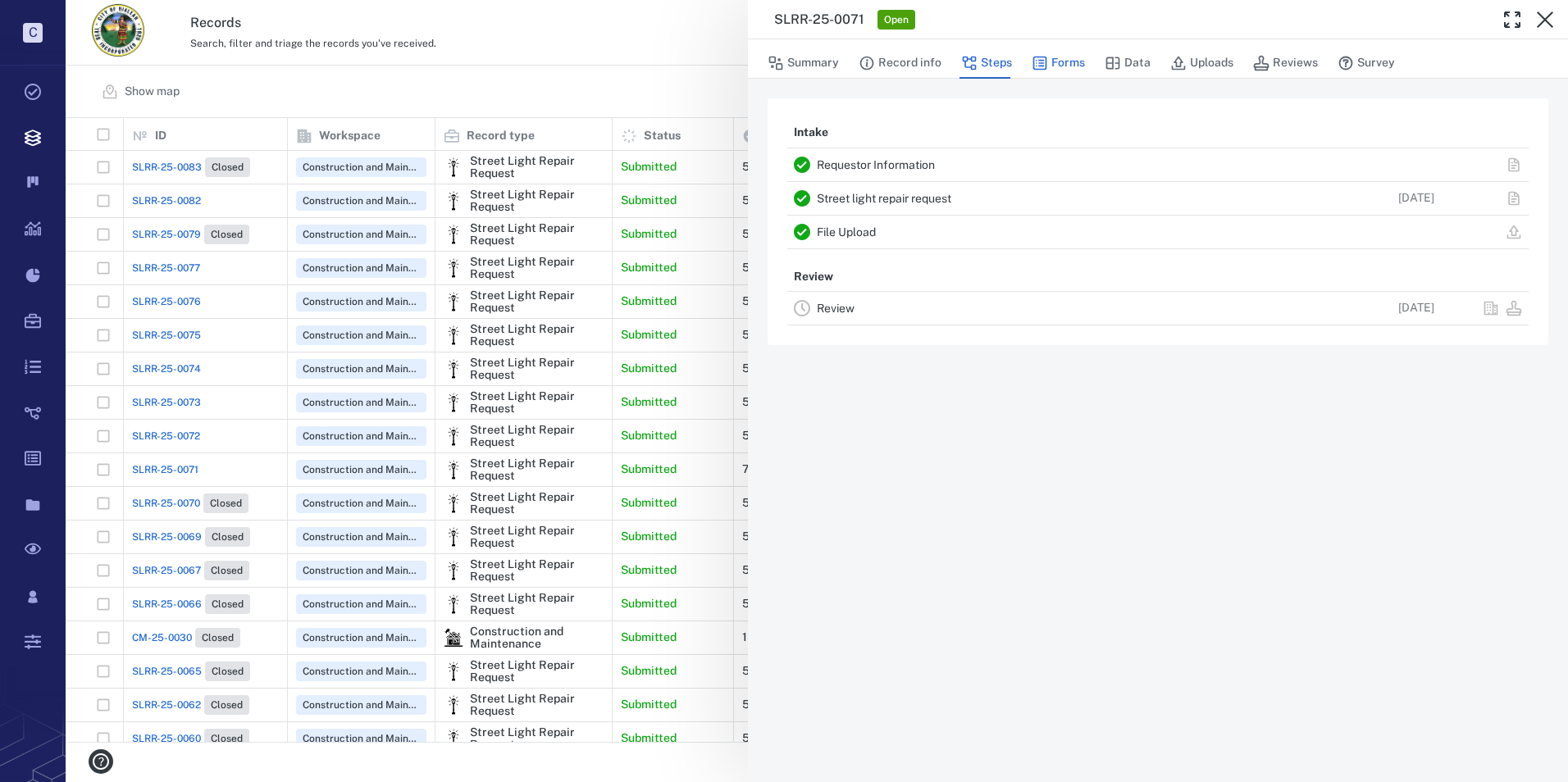
click at [1048, 51] on button "Forms" at bounding box center [1058, 63] width 53 height 31
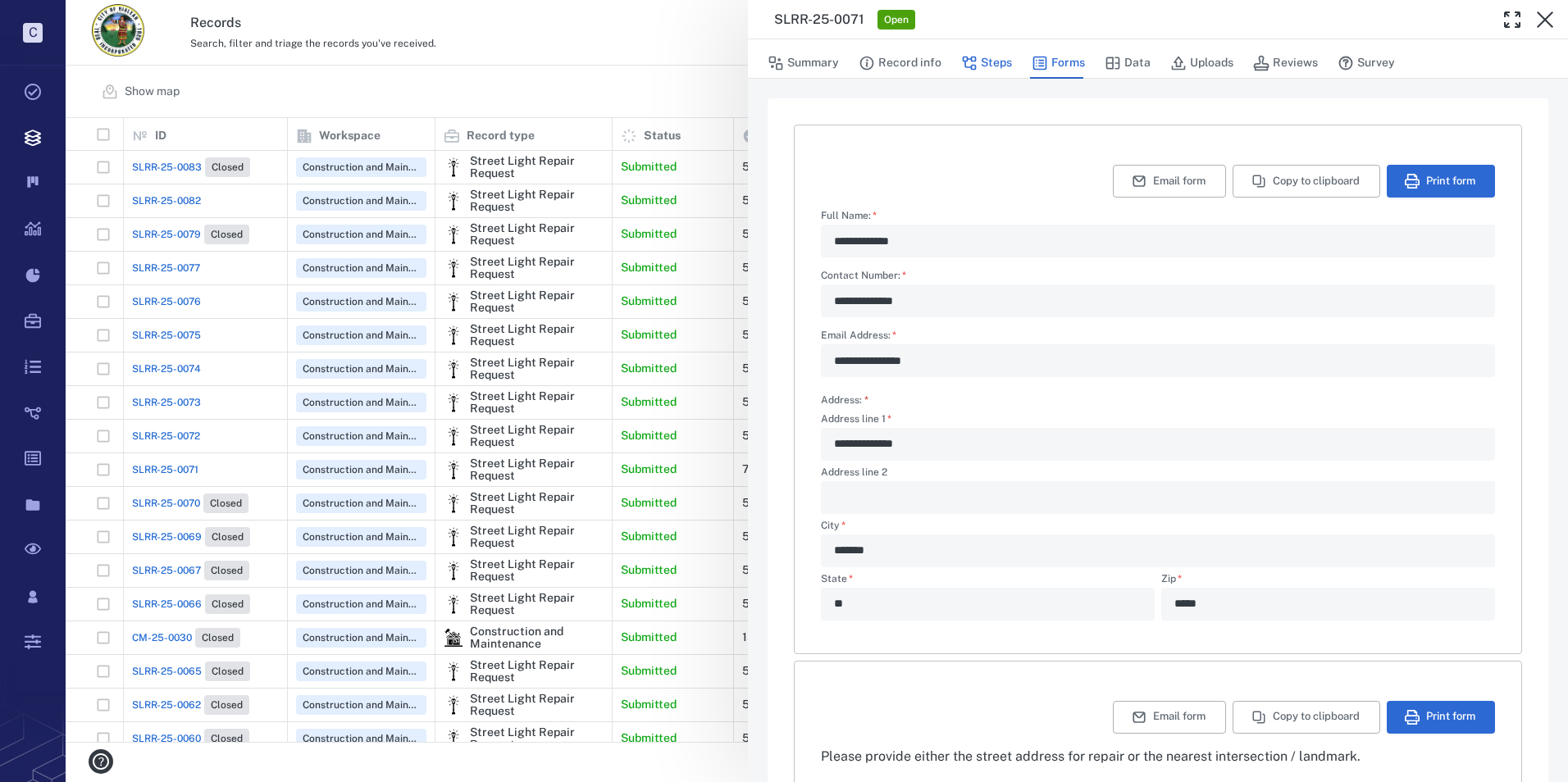
click at [986, 62] on button "Steps" at bounding box center [986, 63] width 51 height 31
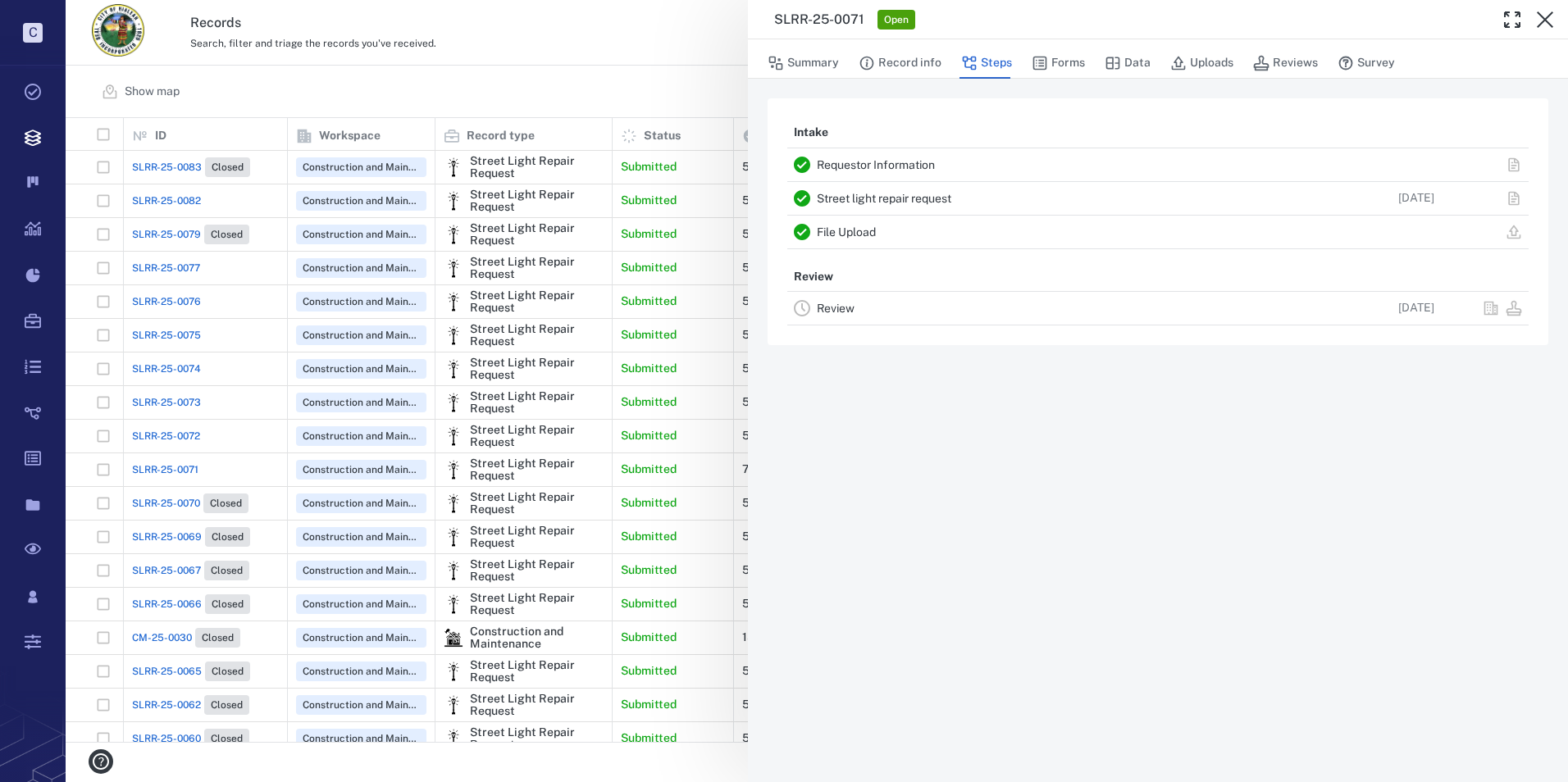
click at [908, 162] on link "Requestor Information" at bounding box center [875, 164] width 118 height 13
click at [1510, 163] on icon at bounding box center [1513, 164] width 17 height 17
click at [1511, 168] on icon at bounding box center [1513, 164] width 10 height 14
click at [921, 59] on button "Record info" at bounding box center [899, 63] width 83 height 31
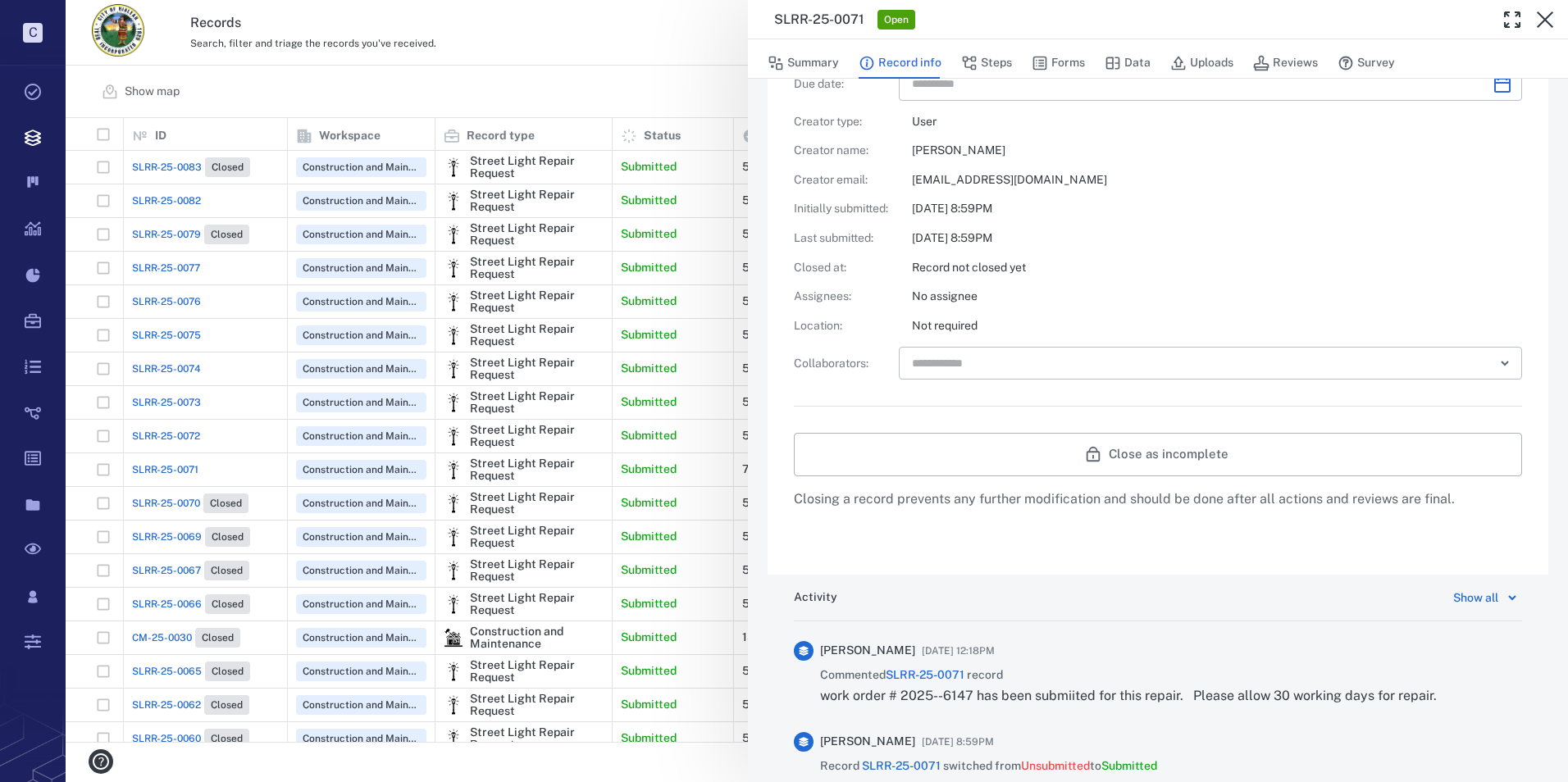
scroll to position [655, 0]
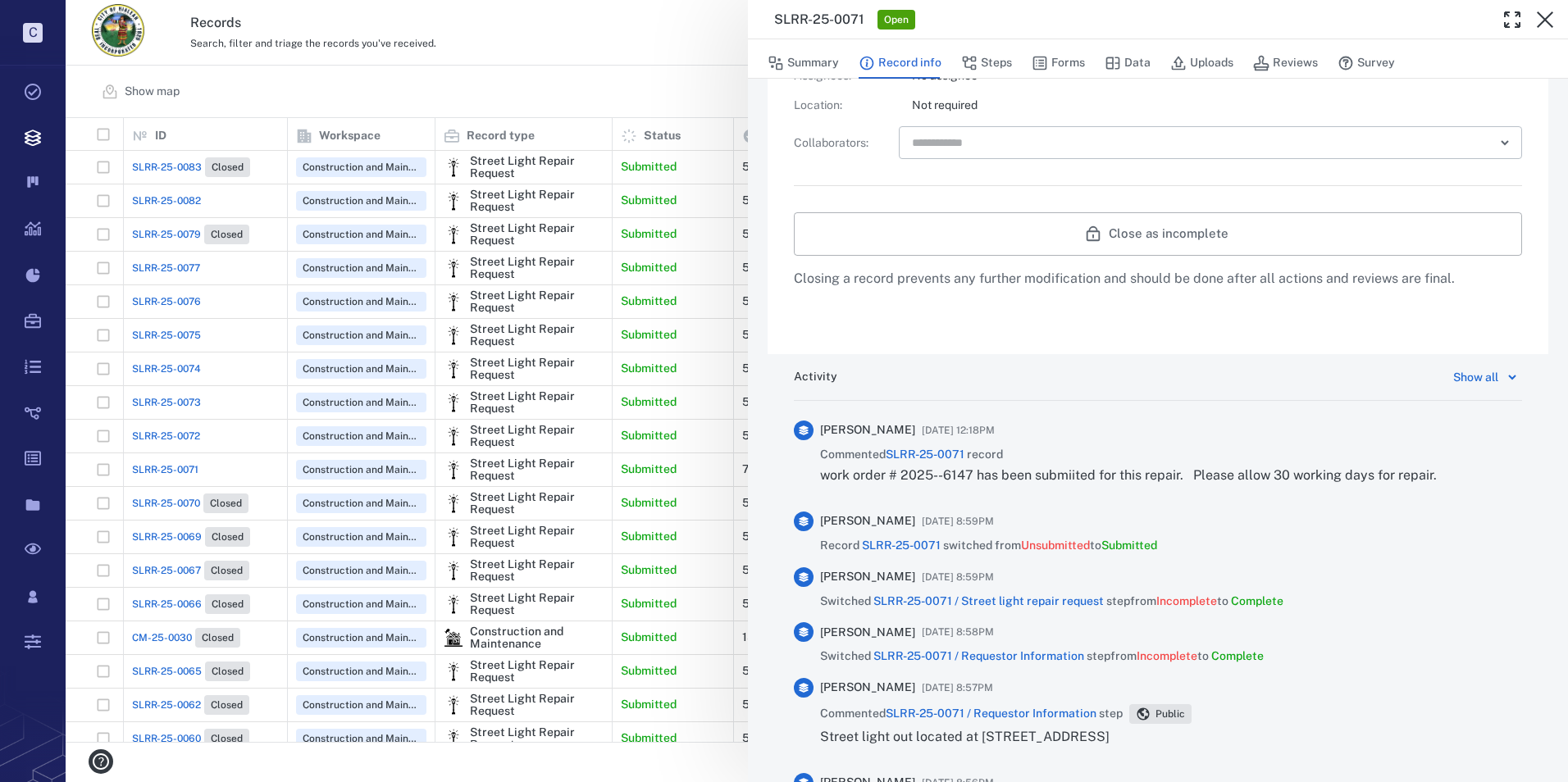
click at [1502, 373] on icon at bounding box center [1512, 377] width 20 height 20
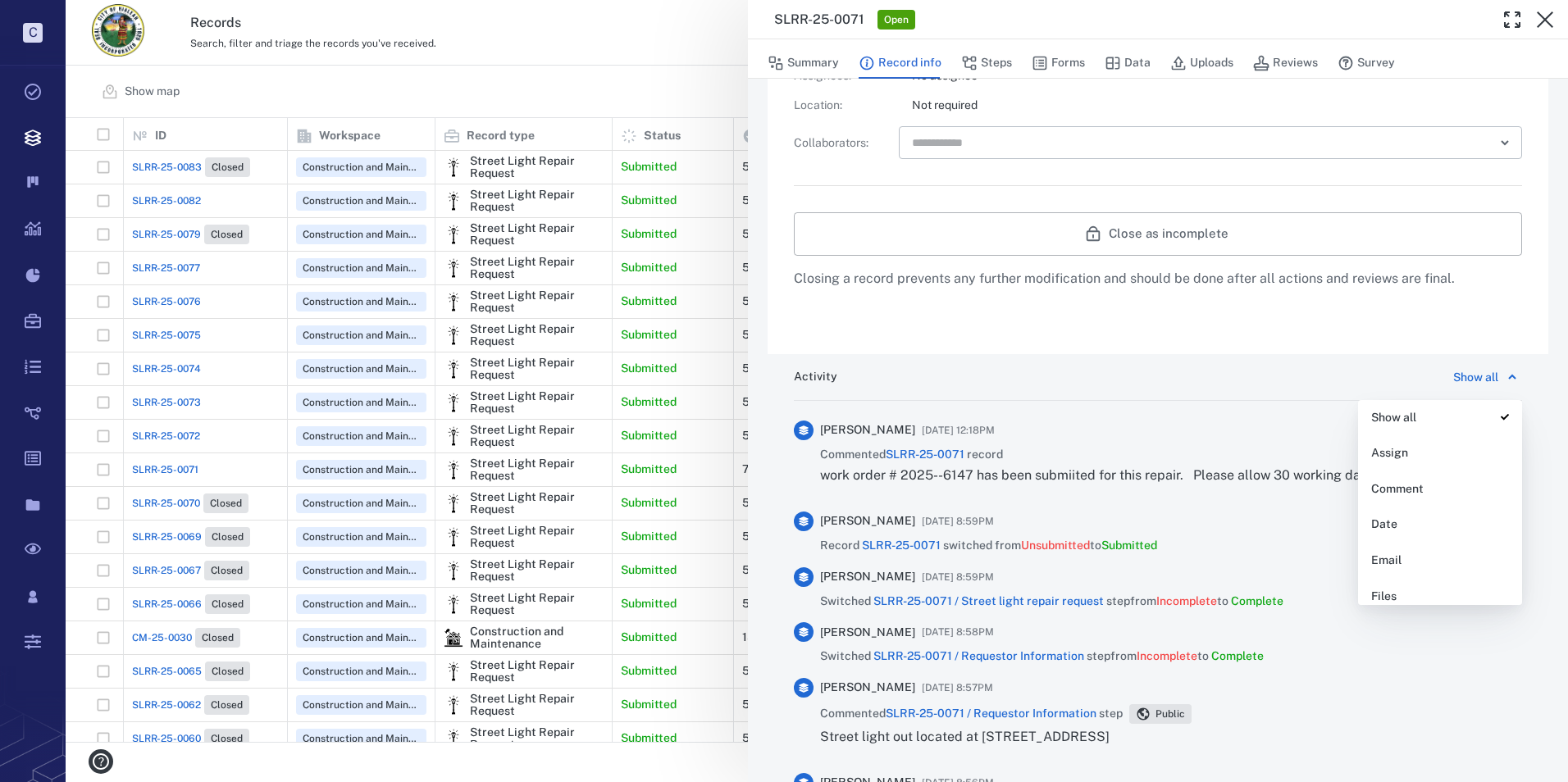
click at [1149, 419] on div "[PERSON_NAME] [DATE] 12:18PM Commented SLRR-25-0071 record work order # 2025--6…" at bounding box center [1157, 460] width 728 height 92
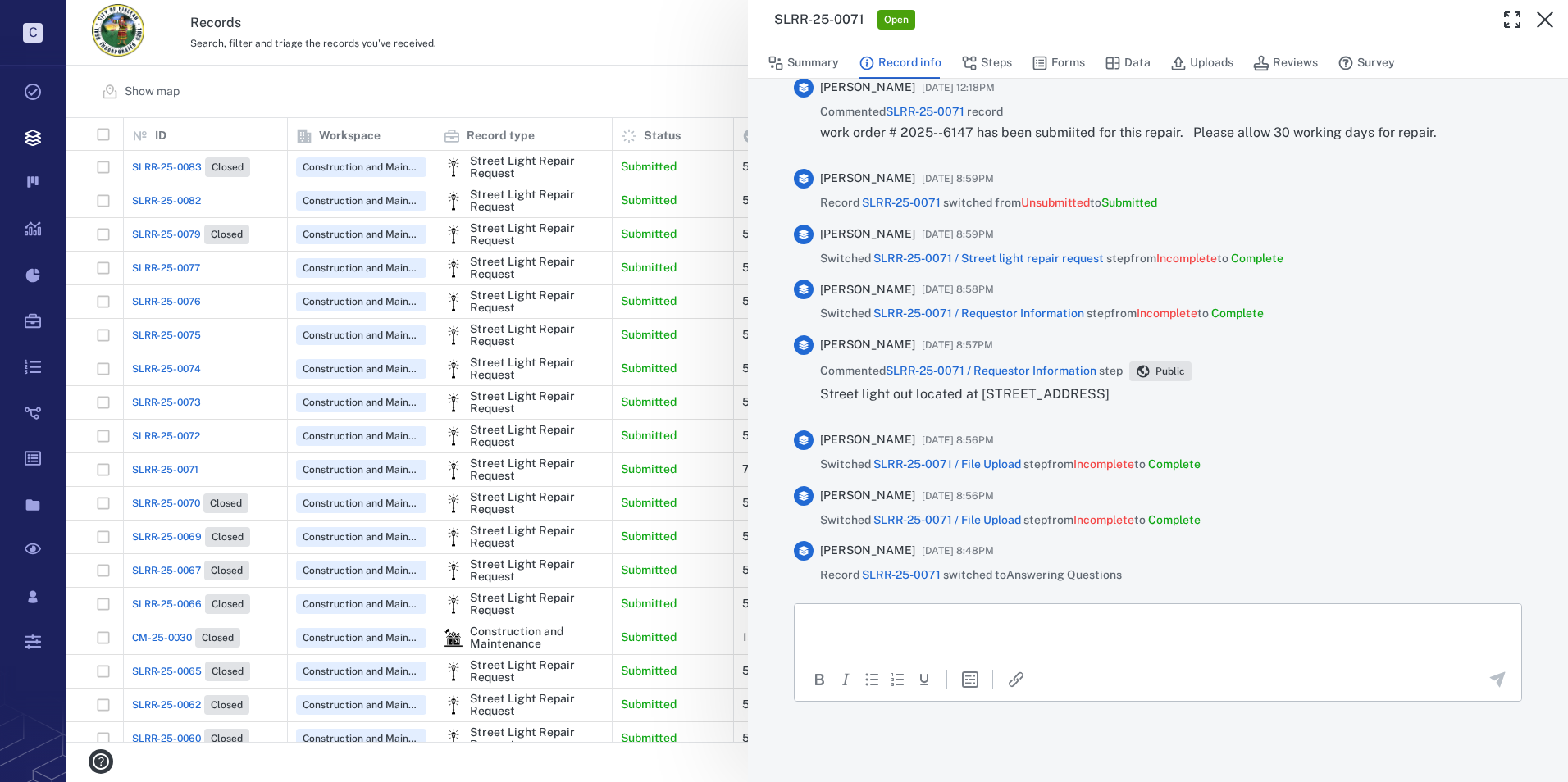
scroll to position [1003, 0]
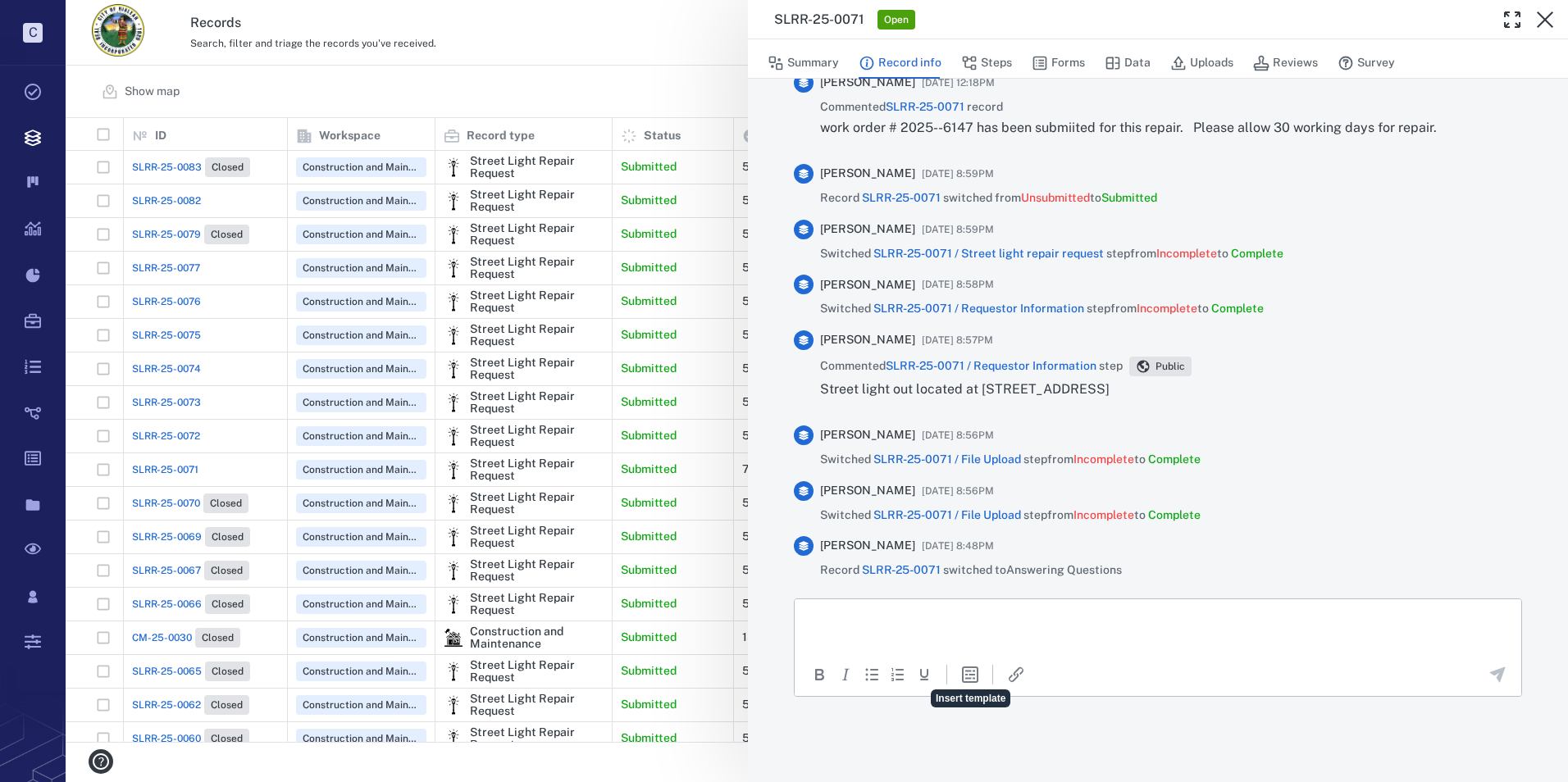
click at [888, 625] on p "Rich Text Area. Press ALT-0 for help." at bounding box center [1157, 619] width 698 height 15
click at [800, 58] on button "Summary" at bounding box center [803, 63] width 72 height 31
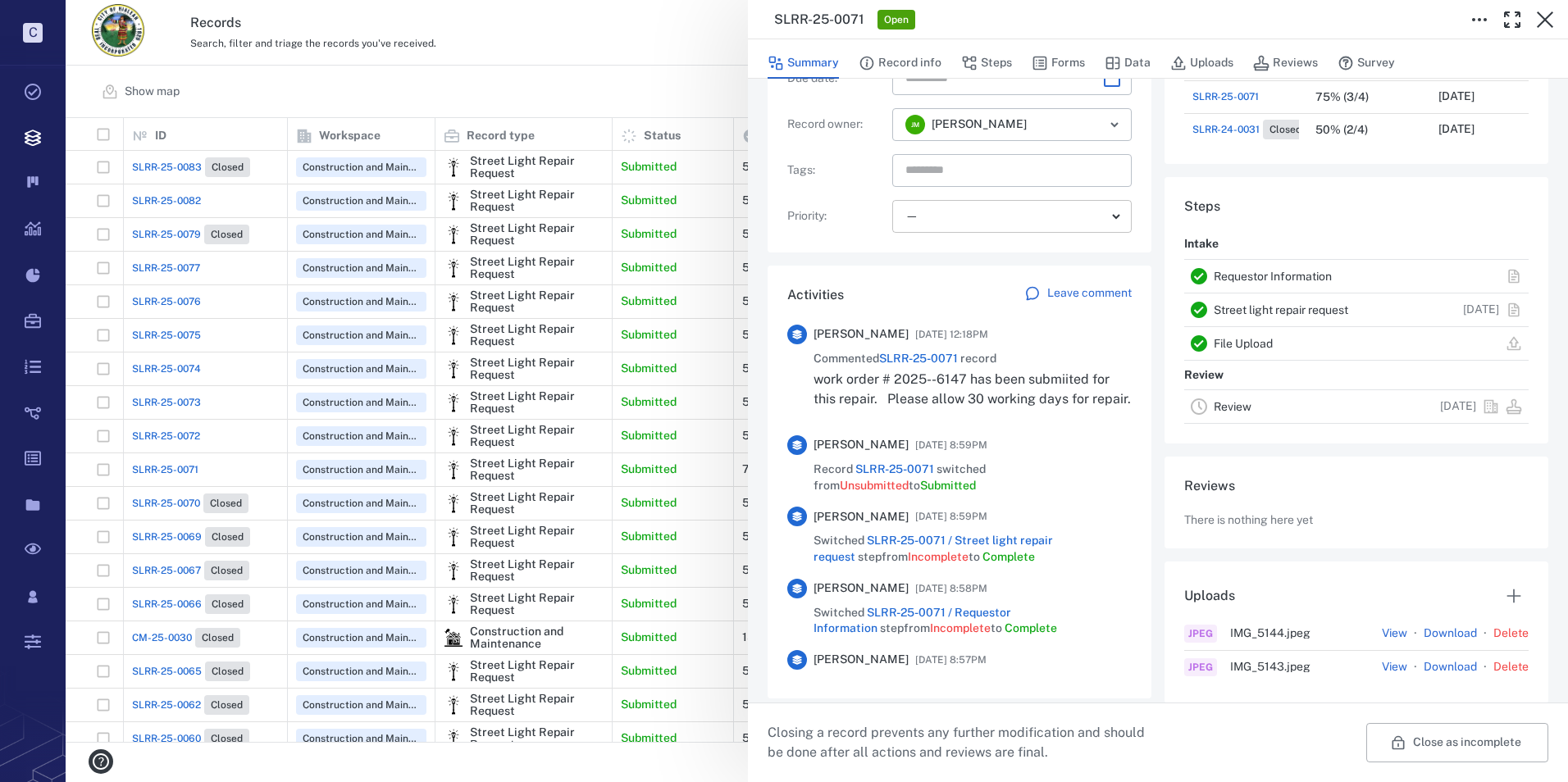
scroll to position [75, 0]
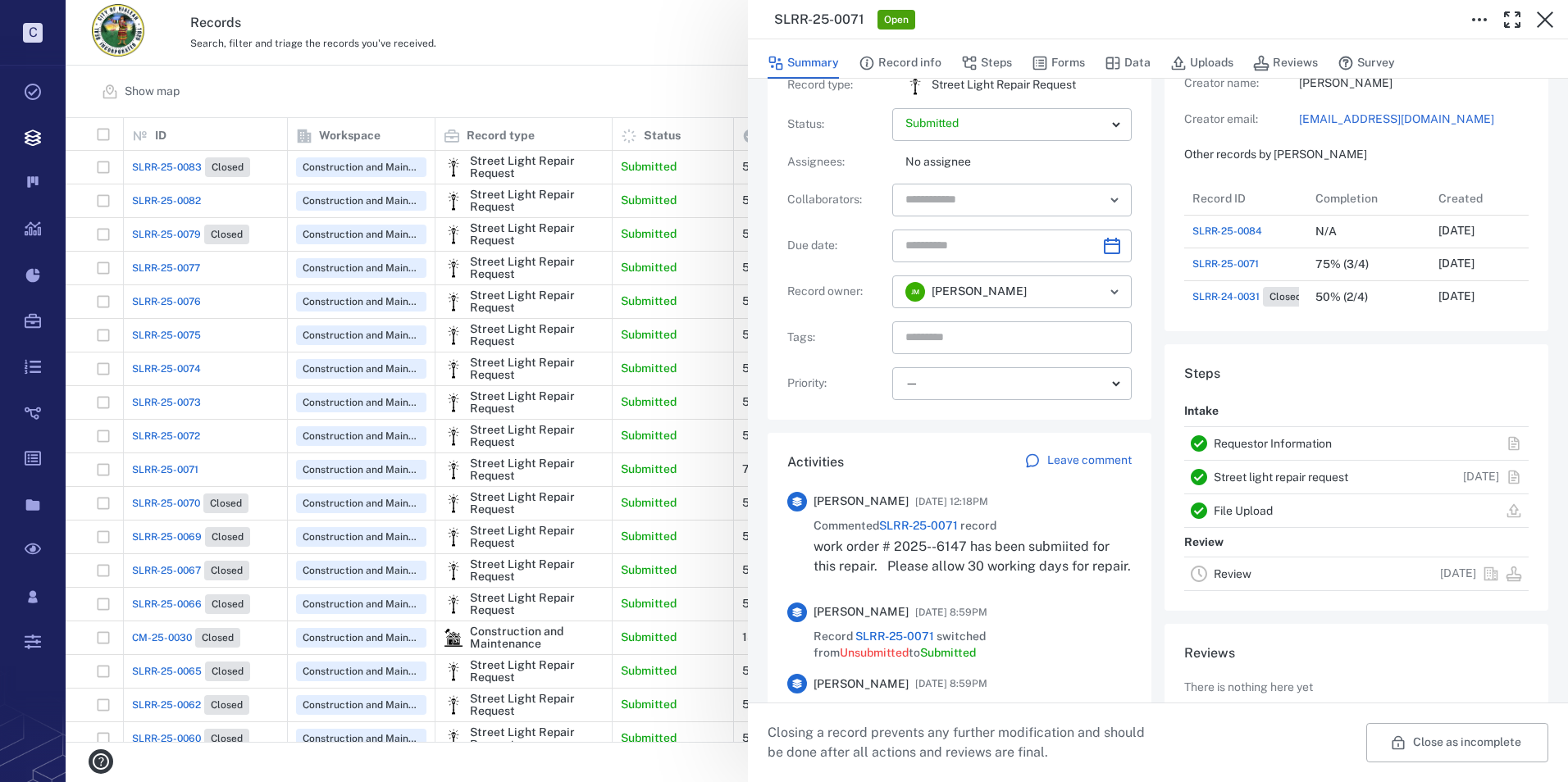
click at [1087, 464] on p "Leave comment" at bounding box center [1089, 460] width 85 height 17
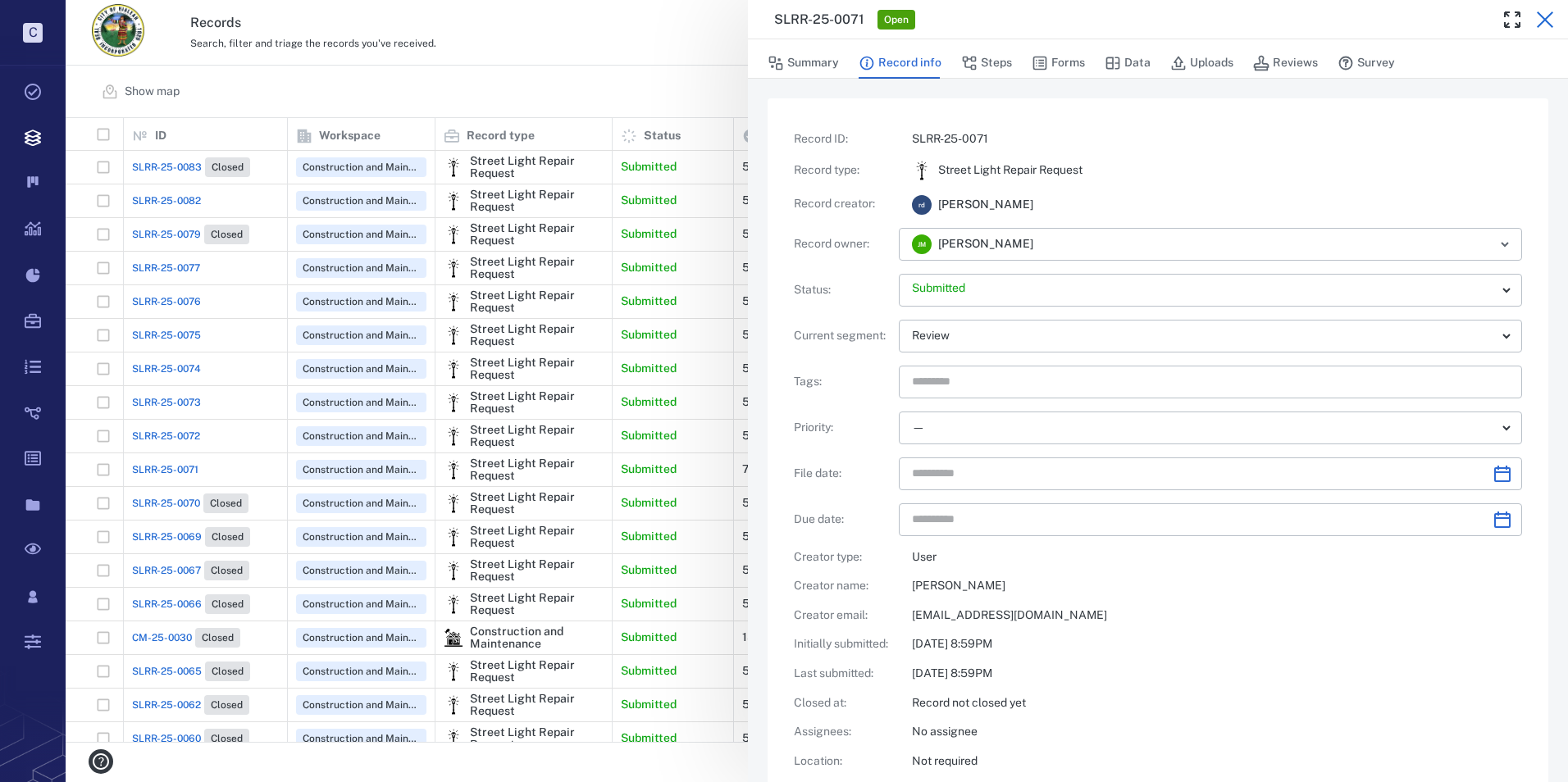
click at [1537, 18] on icon "button" at bounding box center [1544, 19] width 20 height 20
